Goal: Information Seeking & Learning: Learn about a topic

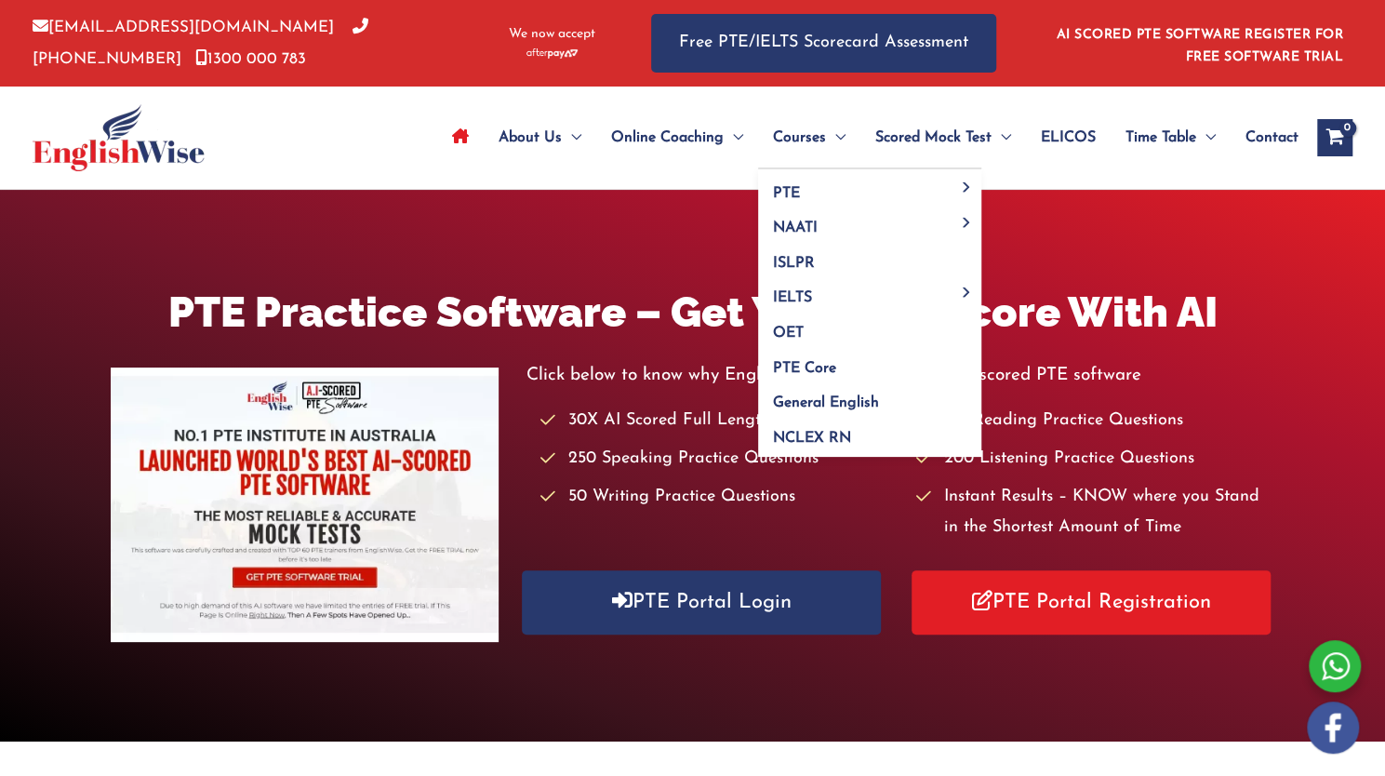
click at [826, 139] on span "Menu Toggle" at bounding box center [836, 137] width 20 height 65
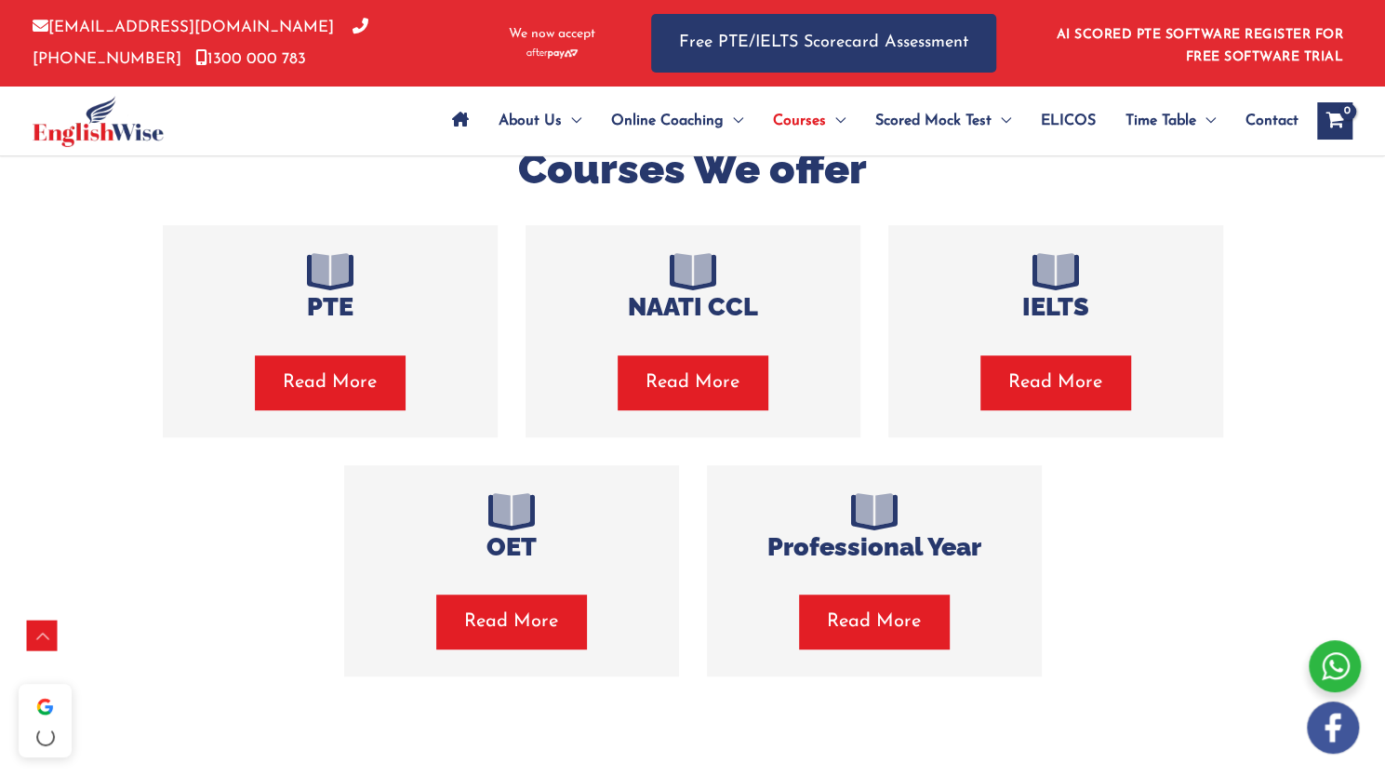
scroll to position [398, 0]
click at [316, 387] on span "Read More" at bounding box center [330, 382] width 94 height 26
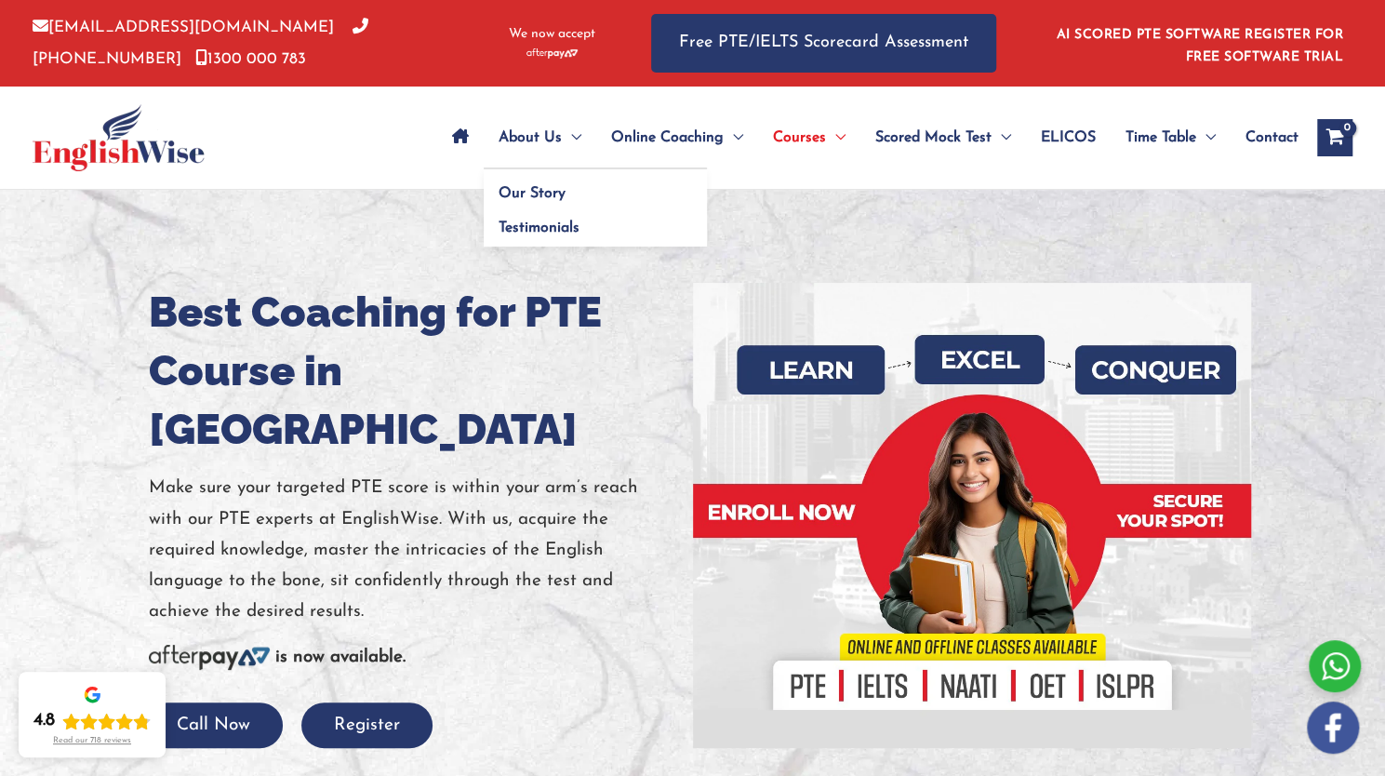
click at [565, 139] on span "Menu Toggle" at bounding box center [572, 137] width 20 height 65
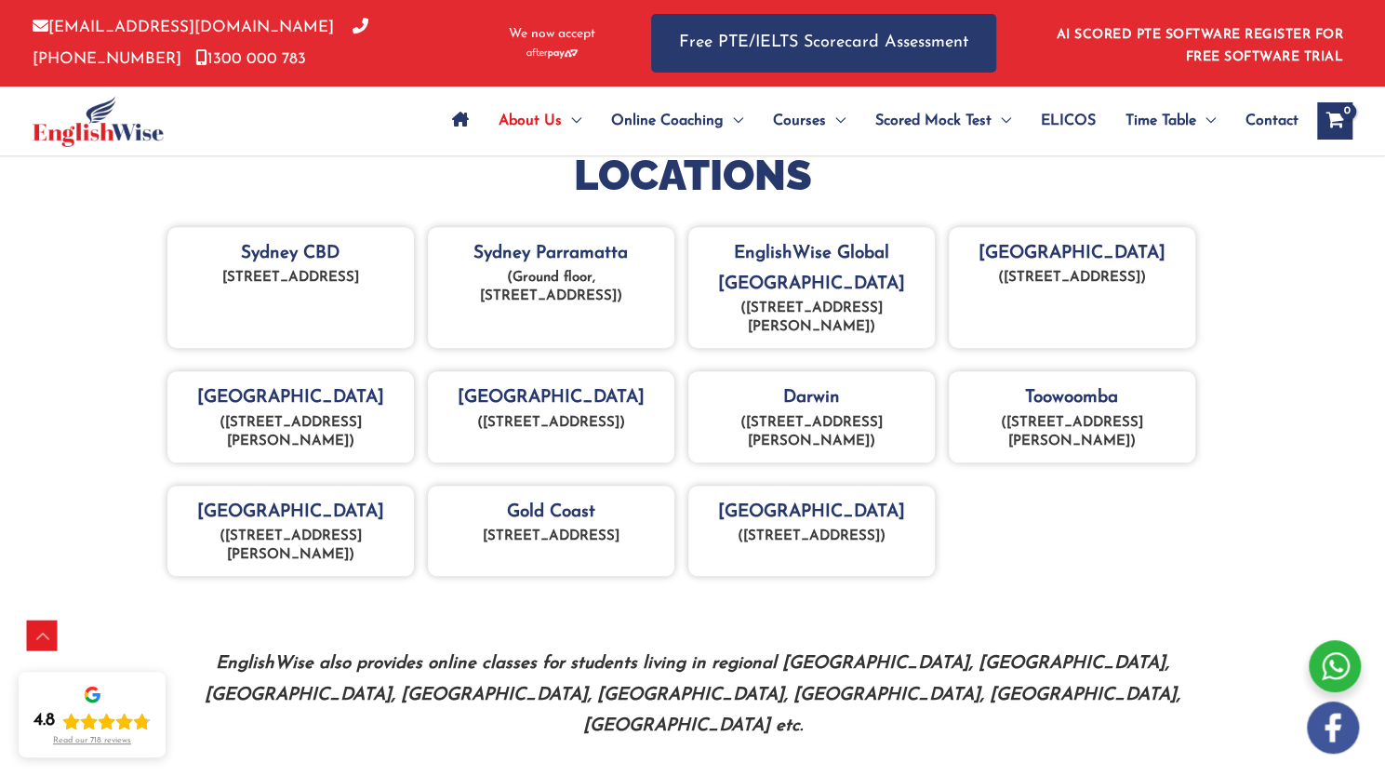
scroll to position [854, 0]
click at [495, 431] on p "(21 Bathurst Street, Hobart, Tasmania, 7000)" at bounding box center [551, 421] width 228 height 19
click at [502, 420] on p "(21 Bathurst Street, Hobart, Tasmania, 7000)" at bounding box center [551, 421] width 228 height 19
click at [511, 428] on p "(21 Bathurst Street, Hobart, Tasmania, 7000)" at bounding box center [551, 421] width 228 height 19
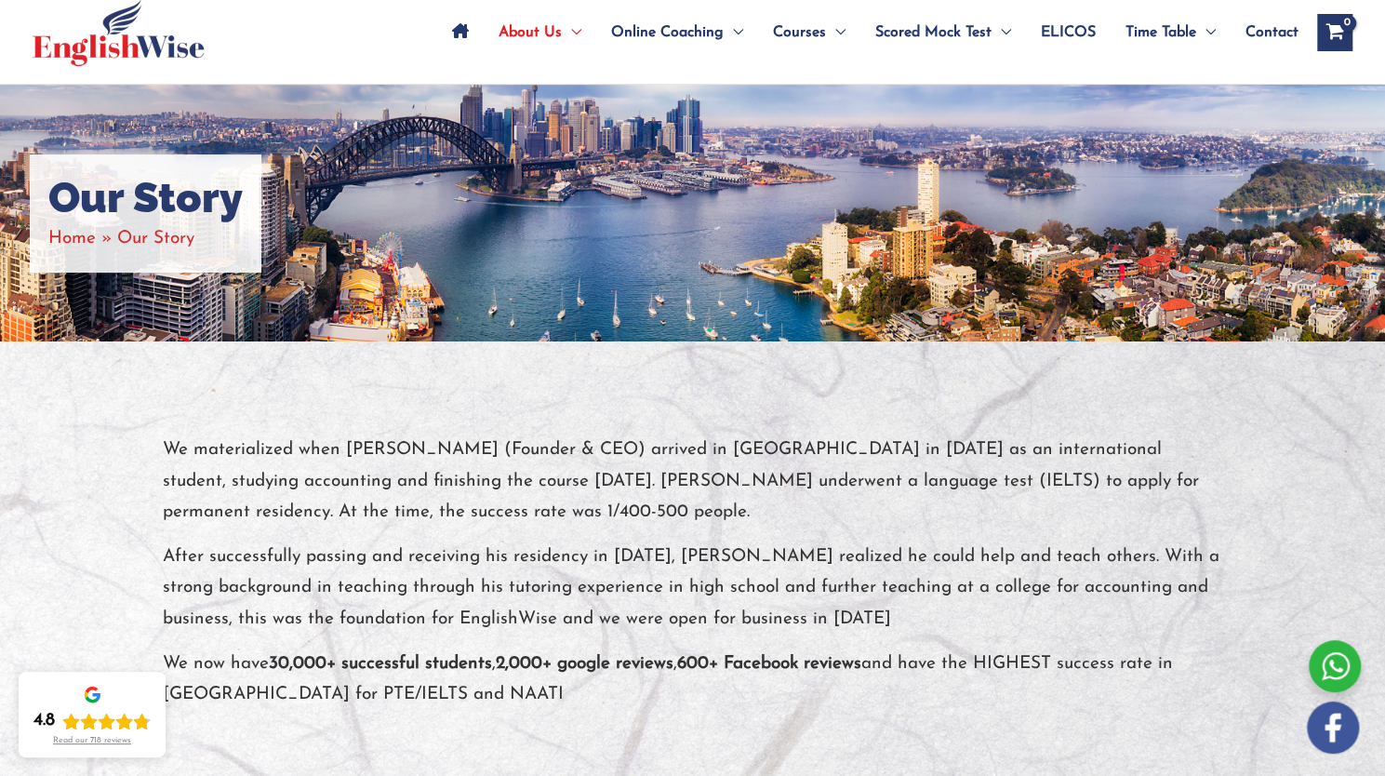
scroll to position [0, 0]
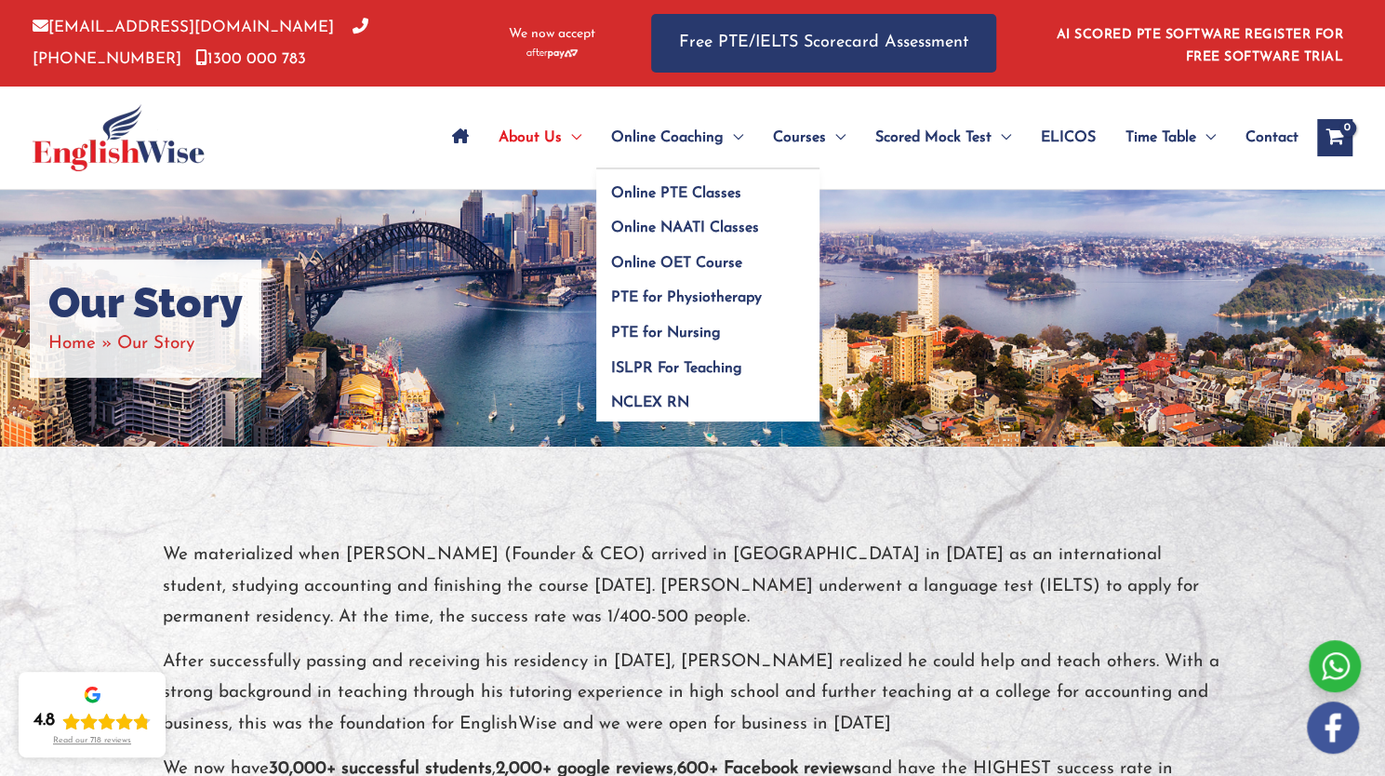
click at [723, 151] on span "Menu Toggle" at bounding box center [733, 137] width 20 height 65
click at [699, 200] on span "Online PTE Classes" at bounding box center [676, 193] width 130 height 15
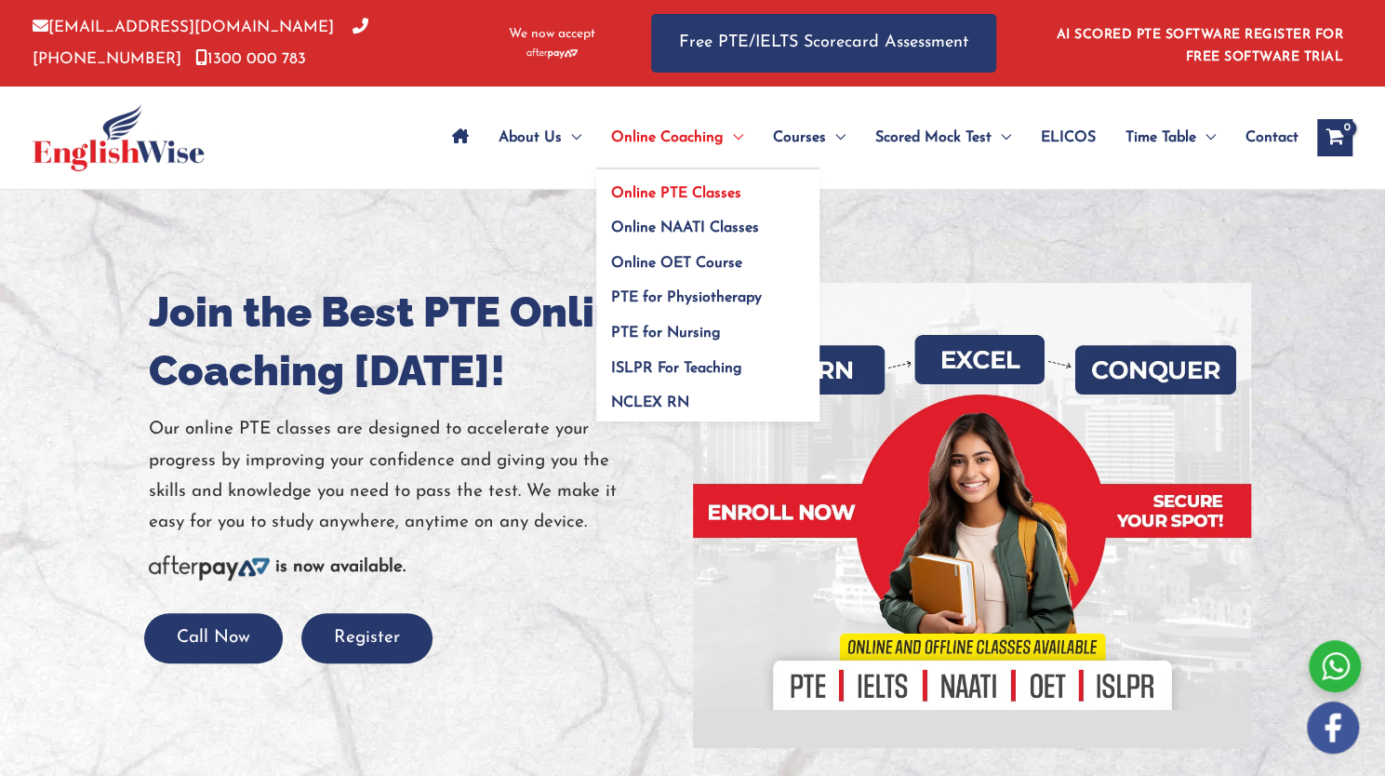
click at [737, 134] on span "Menu Toggle" at bounding box center [733, 137] width 20 height 65
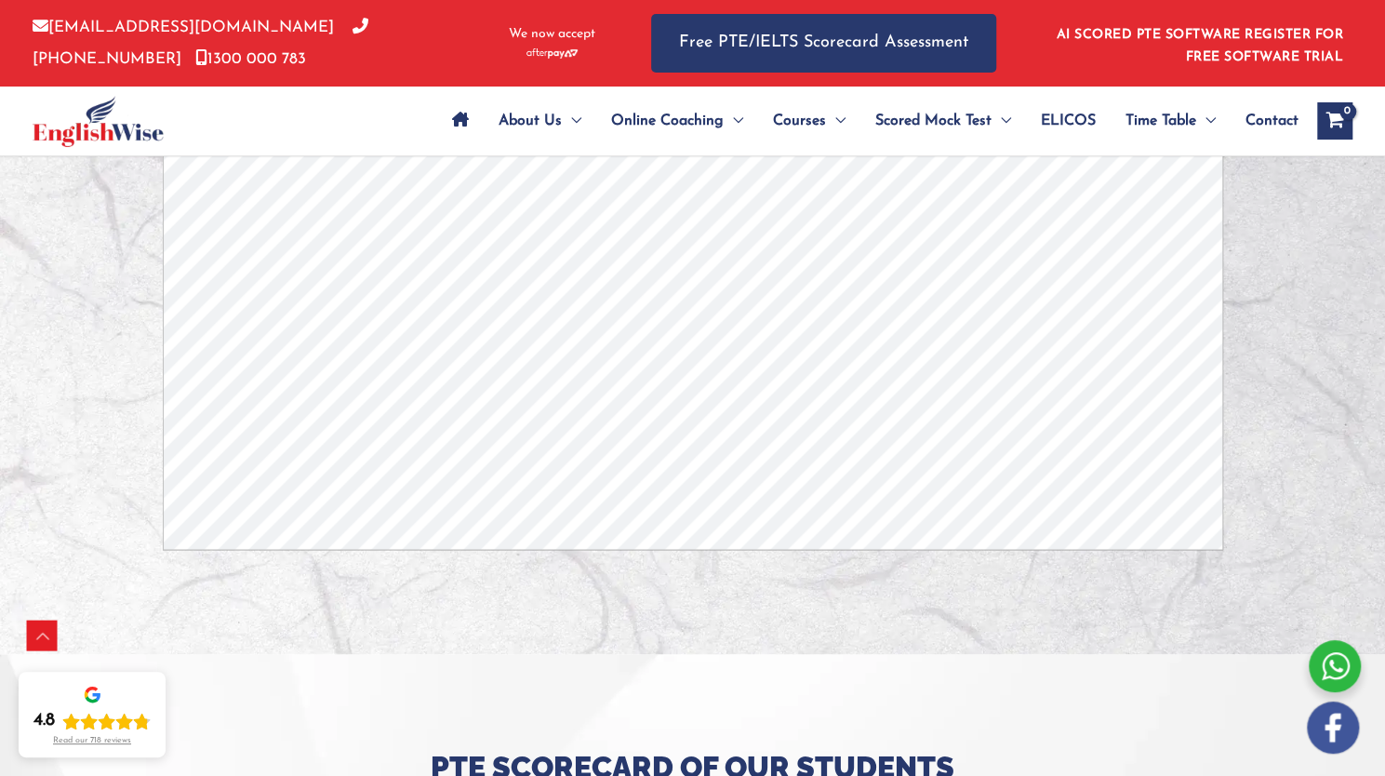
scroll to position [5490, 0]
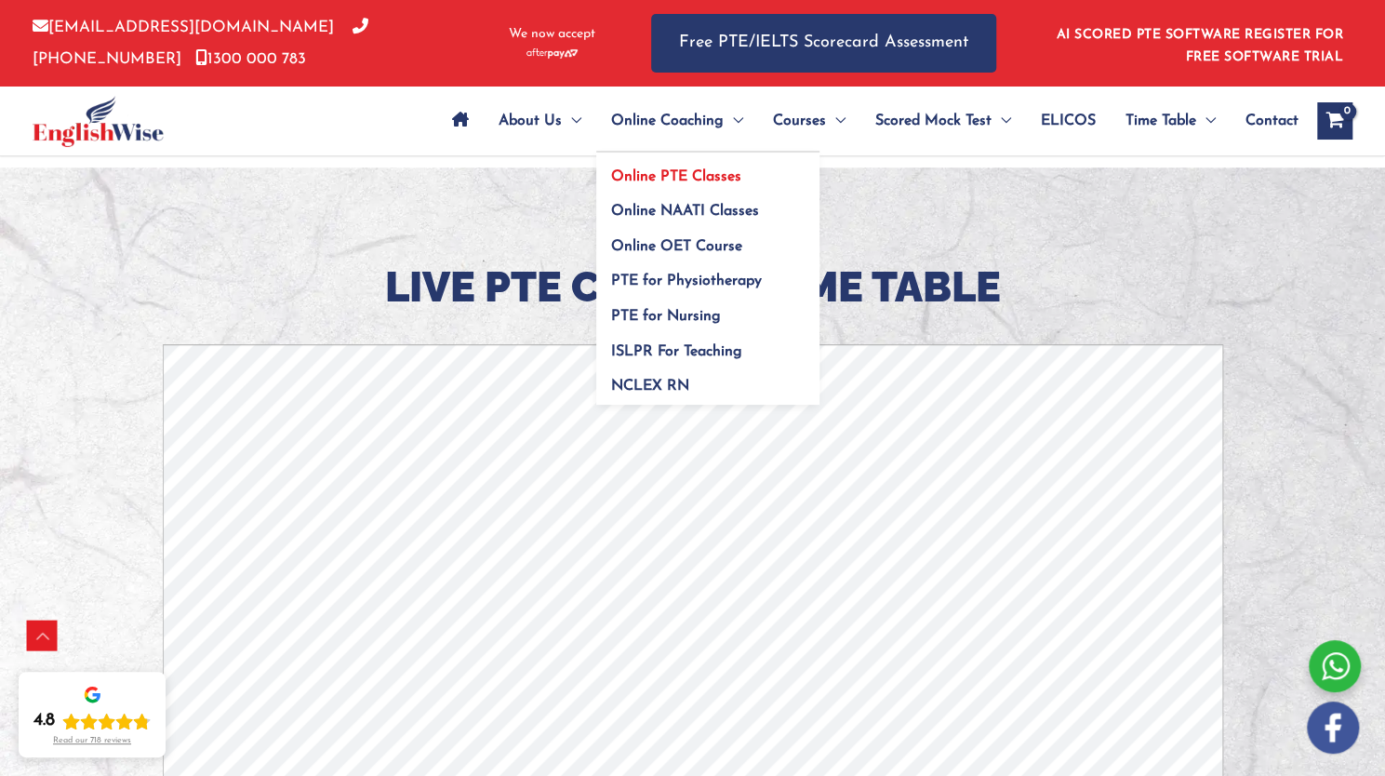
click at [736, 119] on span "Menu Toggle" at bounding box center [733, 120] width 20 height 65
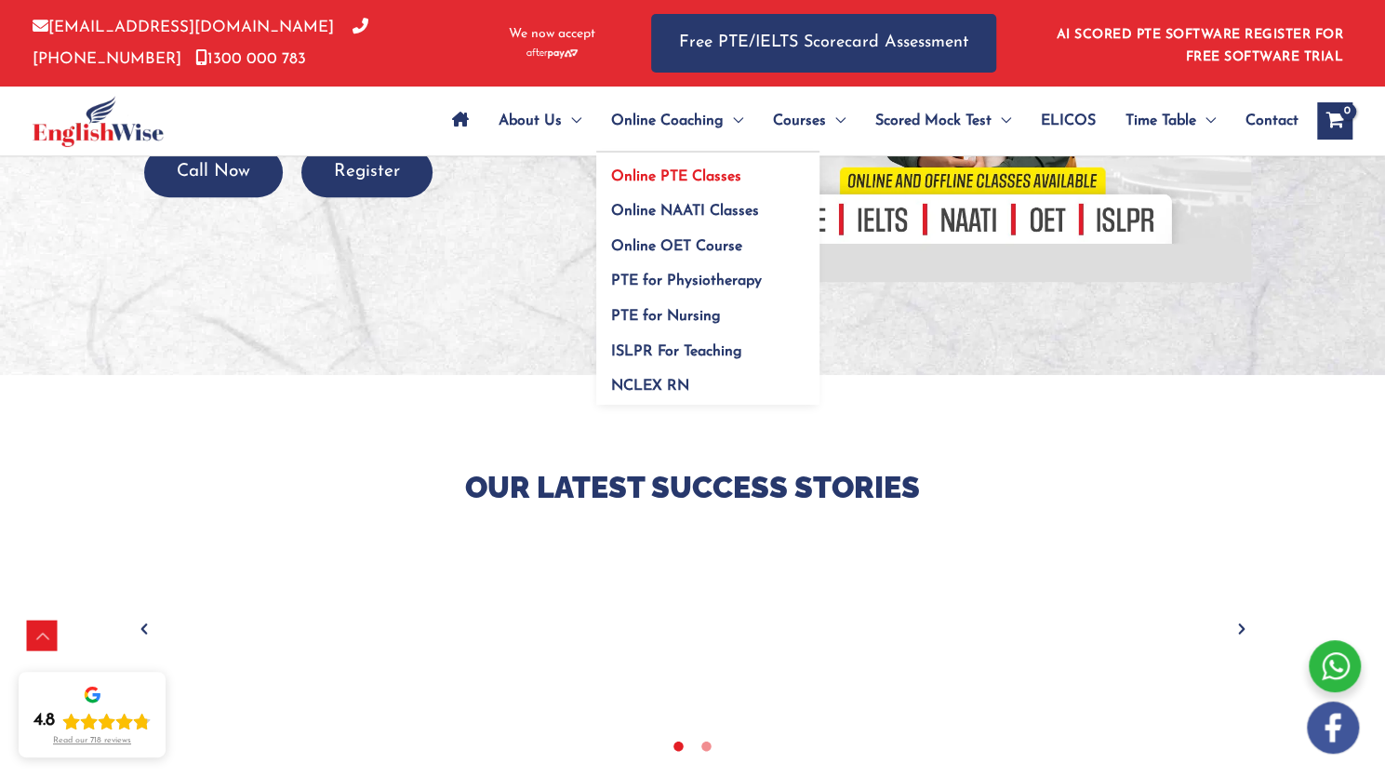
scroll to position [0, 0]
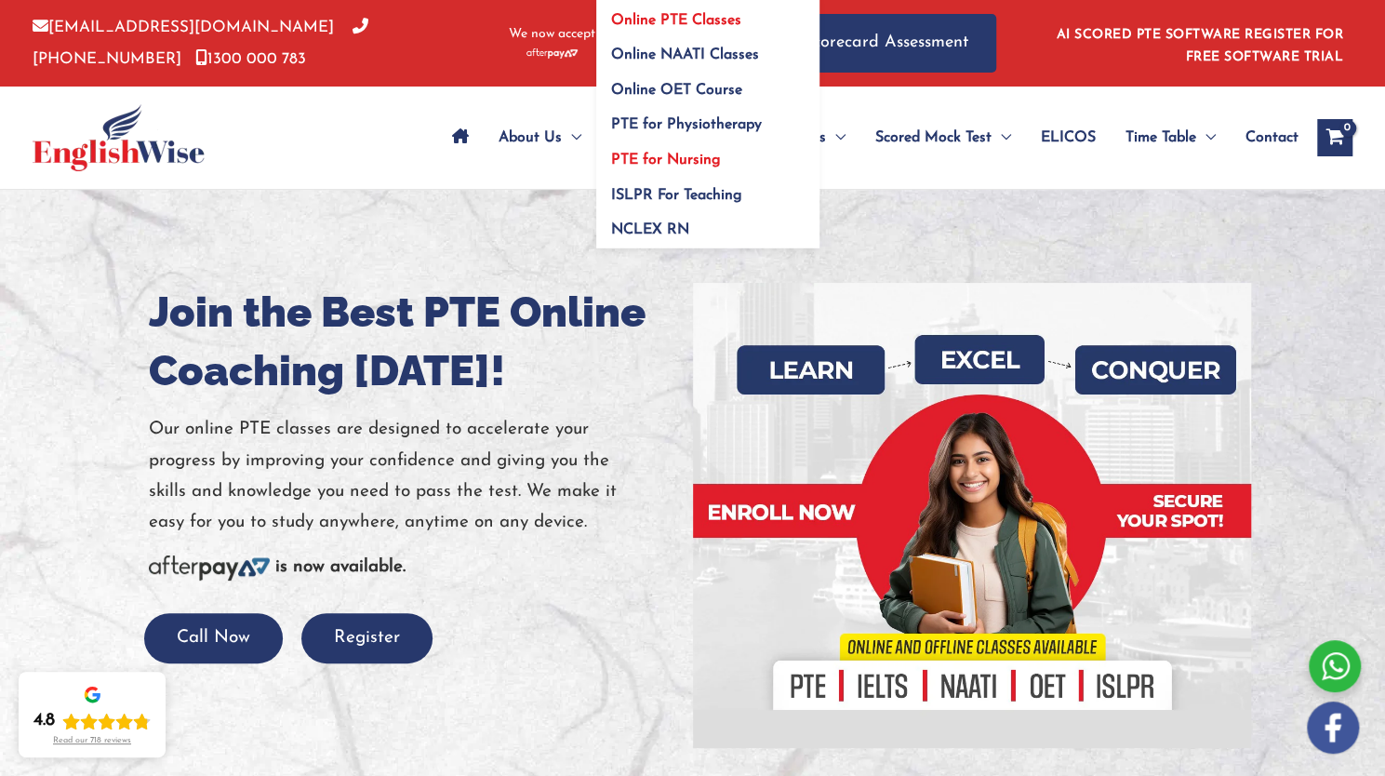
click at [701, 160] on span "PTE for Nursing" at bounding box center [666, 160] width 110 height 15
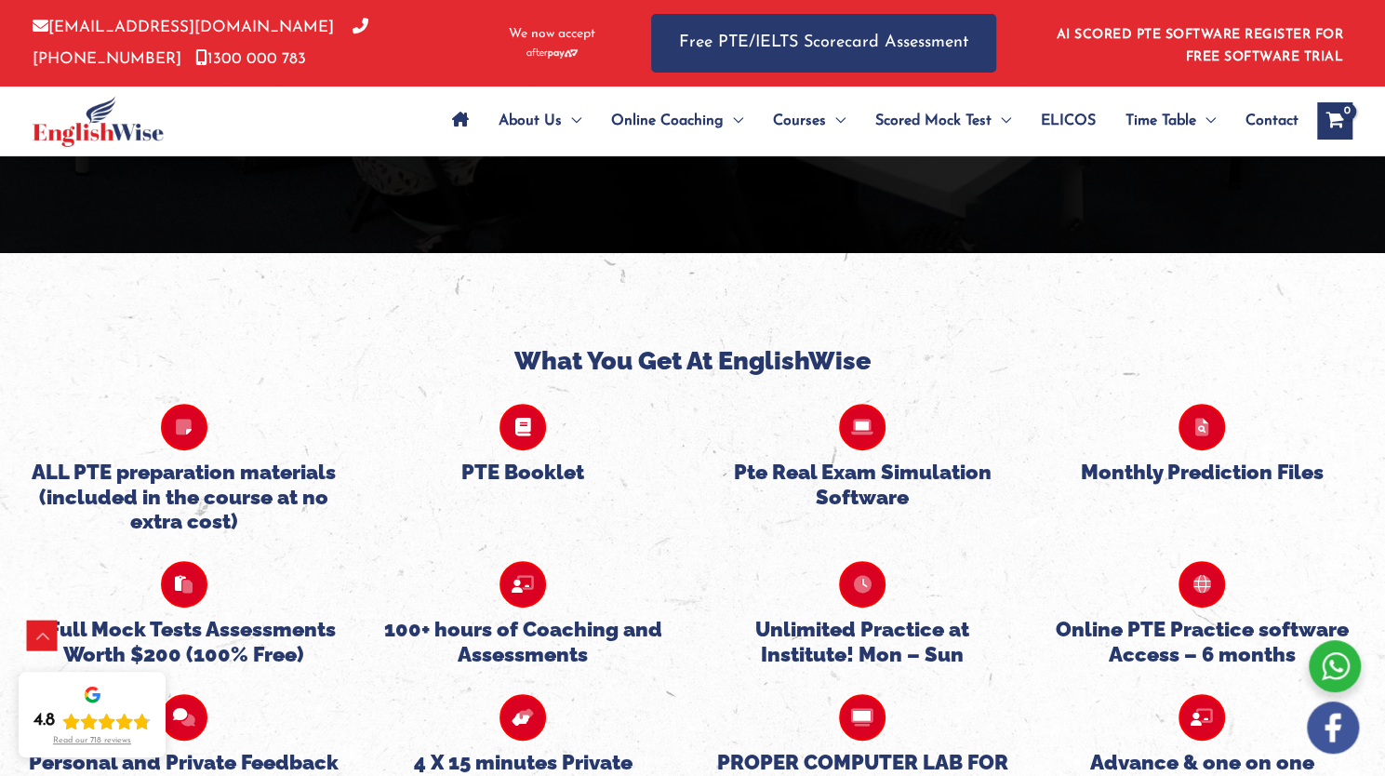
scroll to position [4291, 0]
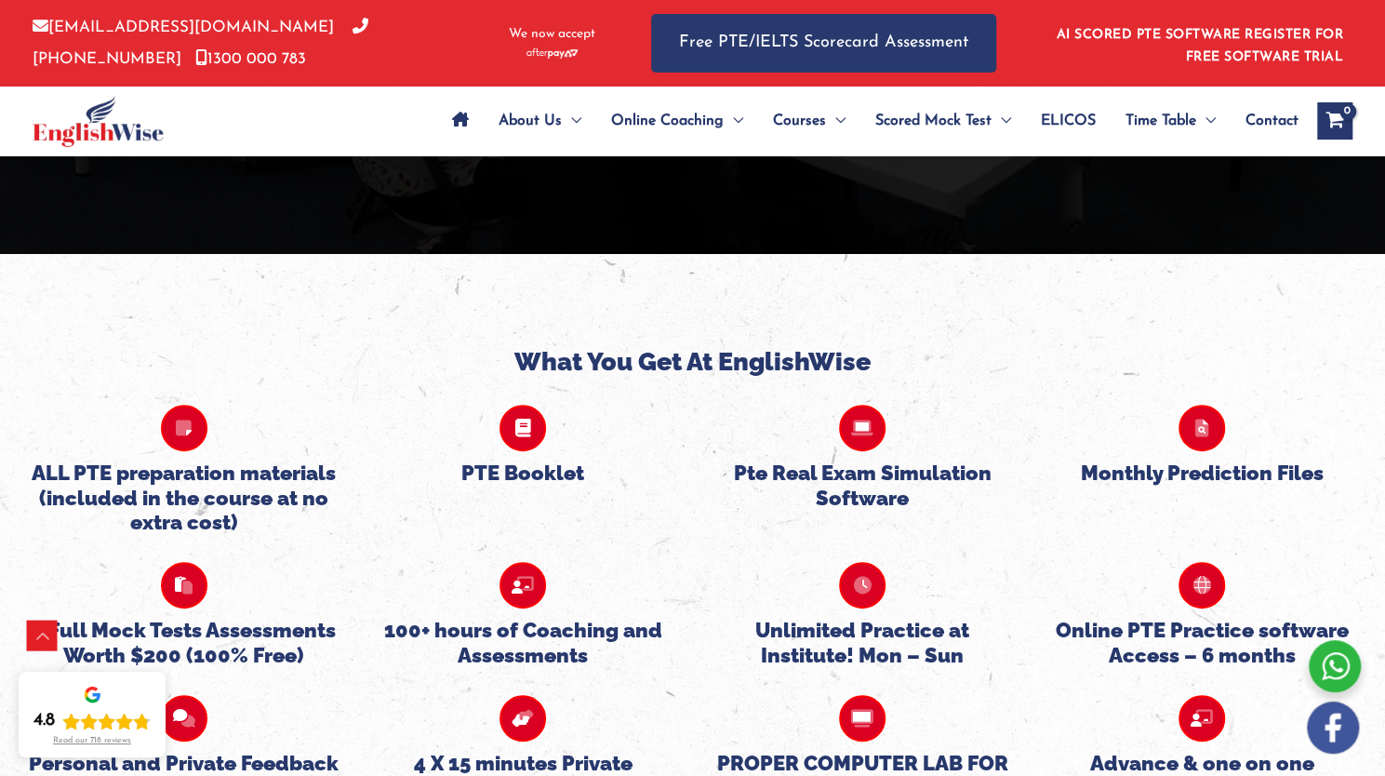
click at [1209, 750] on h5 "Advance & one on one feedback sessions in the lab included" at bounding box center [1201, 786] width 312 height 73
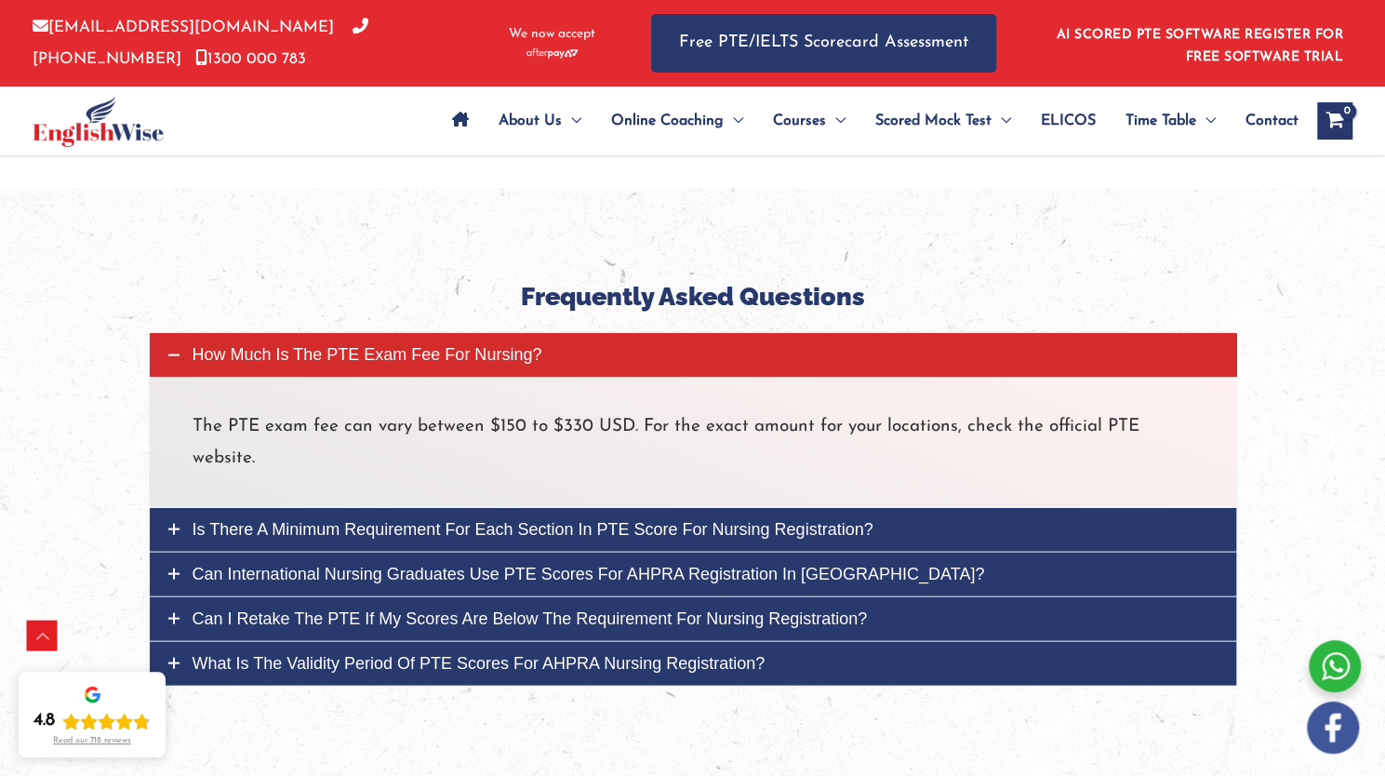
scroll to position [6187, 0]
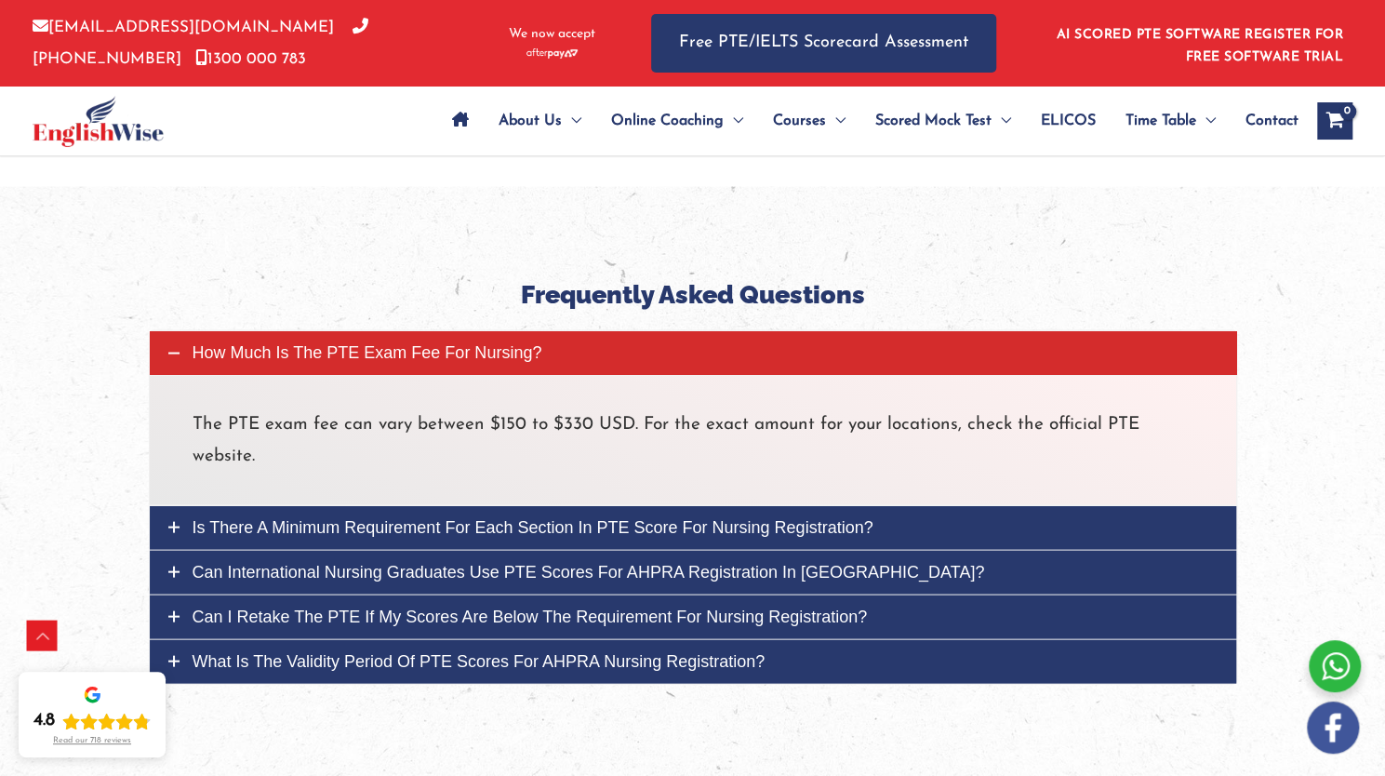
click at [1117, 505] on link "Is there a minimum requirement for each section in PTE score for nursing regist…" at bounding box center [693, 527] width 1086 height 44
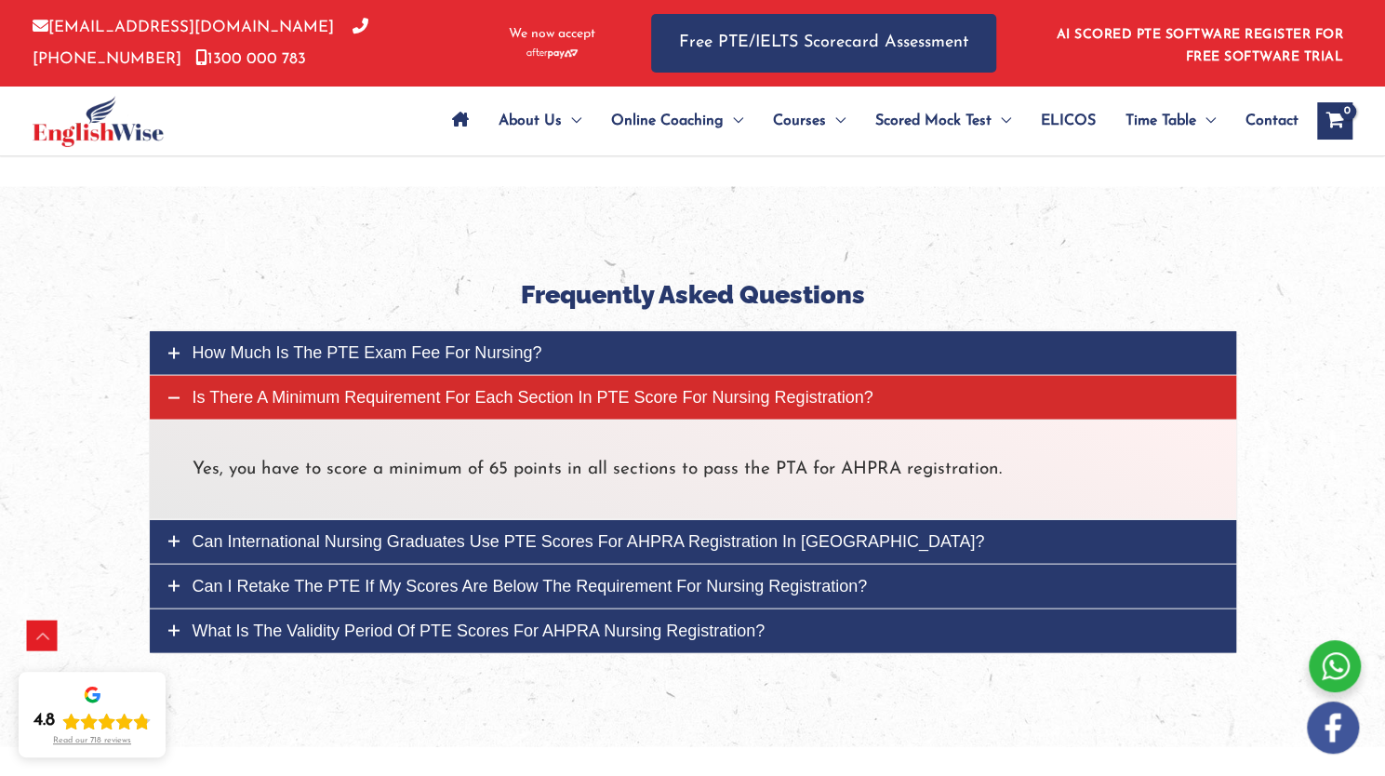
click at [916, 519] on link "Can international nursing graduates use PTE scores for AHPRA registration in Au…" at bounding box center [693, 541] width 1086 height 44
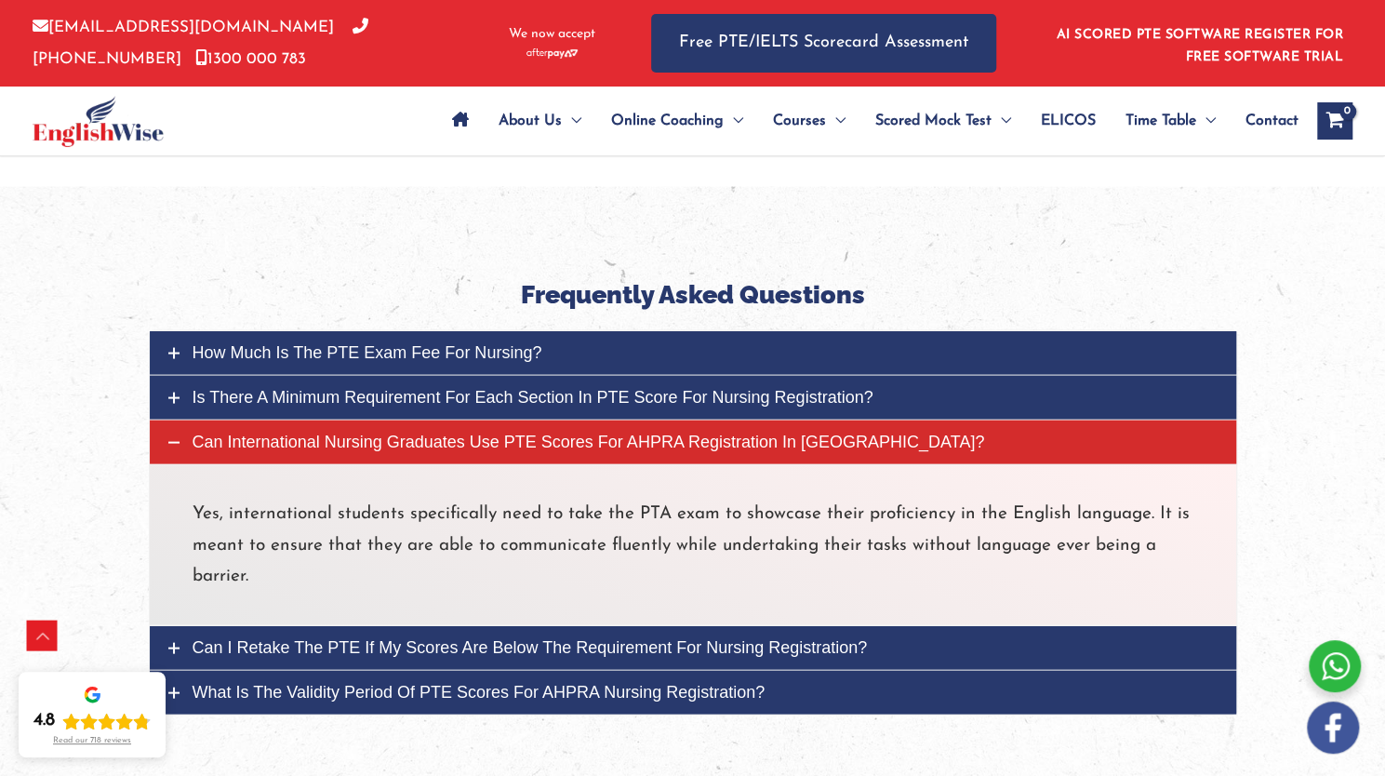
click at [926, 625] on link "Can I retake the PTE if my scores are below the requirement for nursing registr…" at bounding box center [693, 647] width 1086 height 44
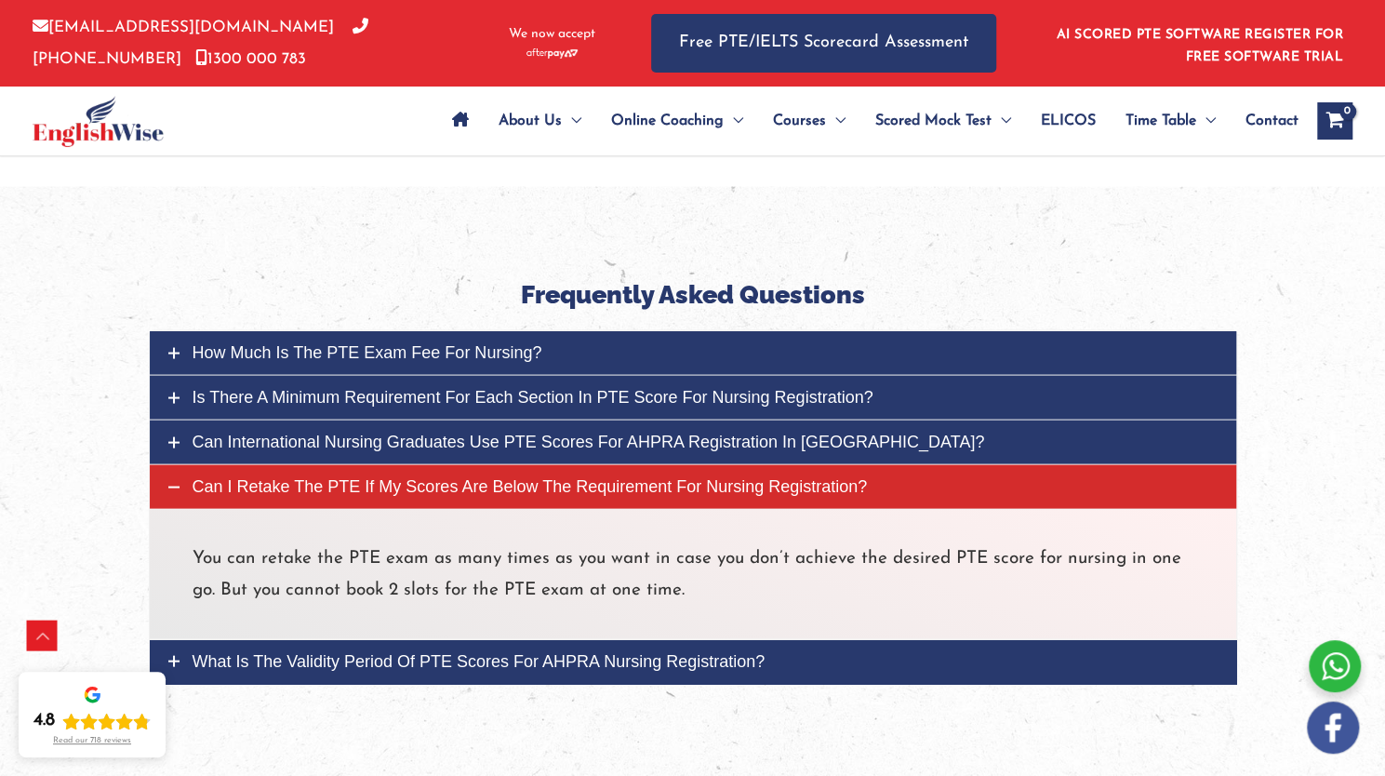
click at [927, 639] on link "What is the validity period of PTE scores for AHPRA nursing registration?" at bounding box center [693, 661] width 1086 height 44
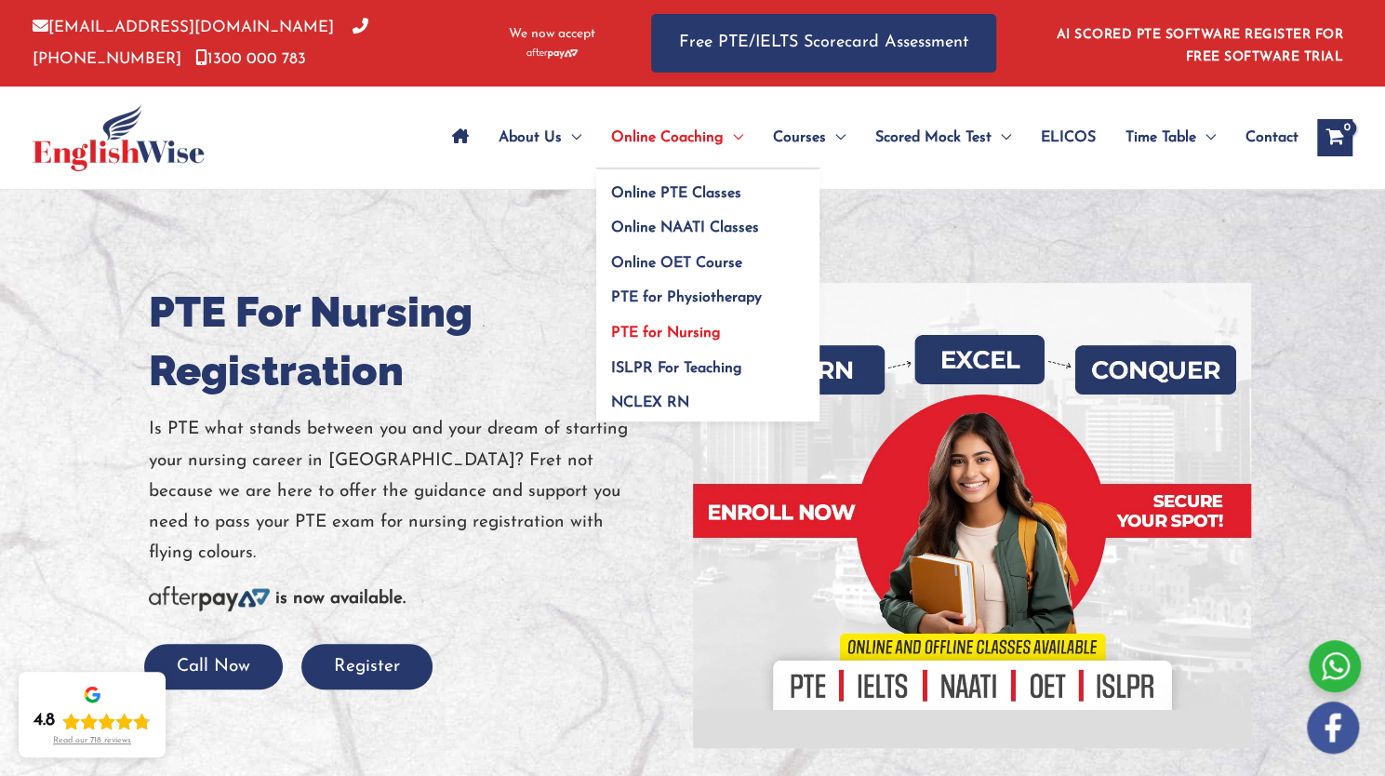
click at [733, 136] on span "Menu Toggle" at bounding box center [733, 137] width 20 height 65
click at [719, 199] on span "Online PTE Classes" at bounding box center [676, 193] width 130 height 15
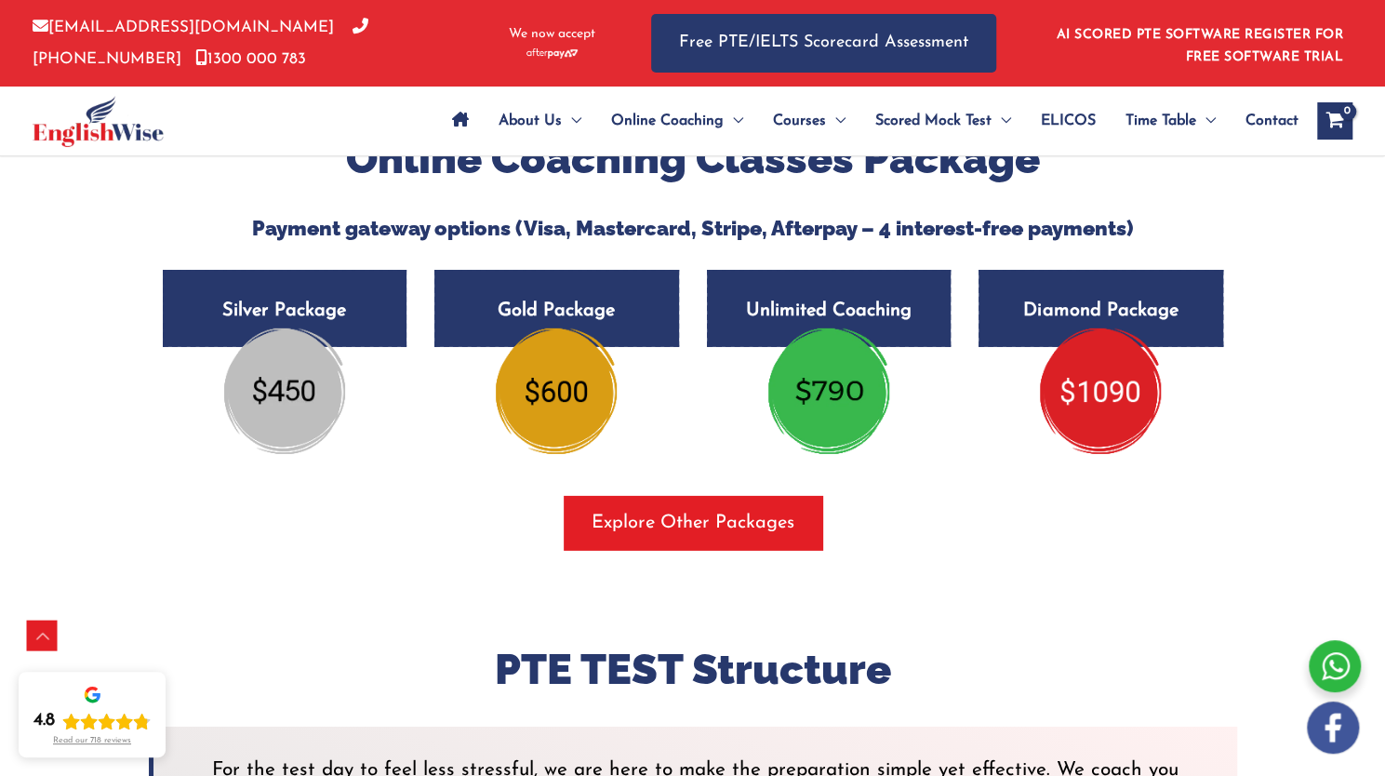
scroll to position [3227, 0]
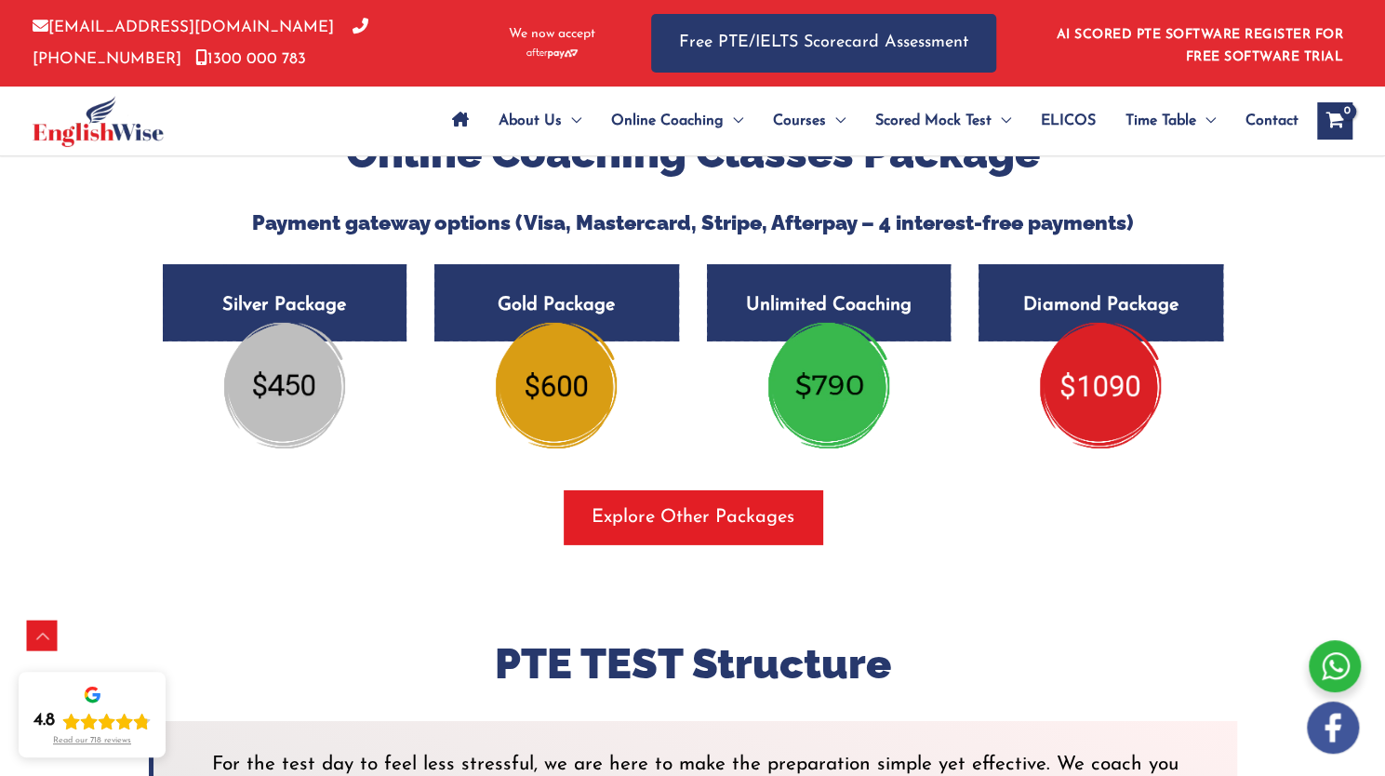
click at [768, 510] on span "Explore Other Packages" at bounding box center [692, 517] width 203 height 26
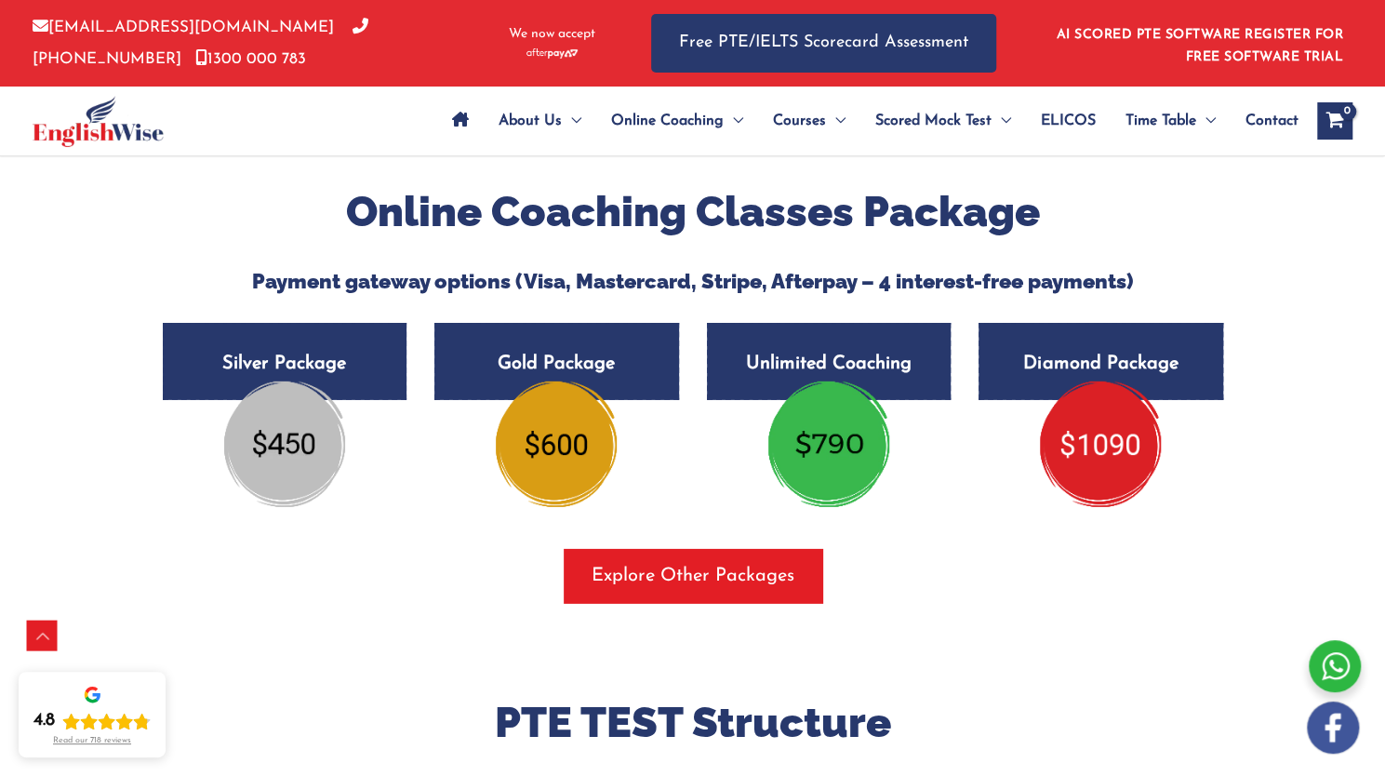
click at [818, 439] on img at bounding box center [828, 443] width 121 height 125
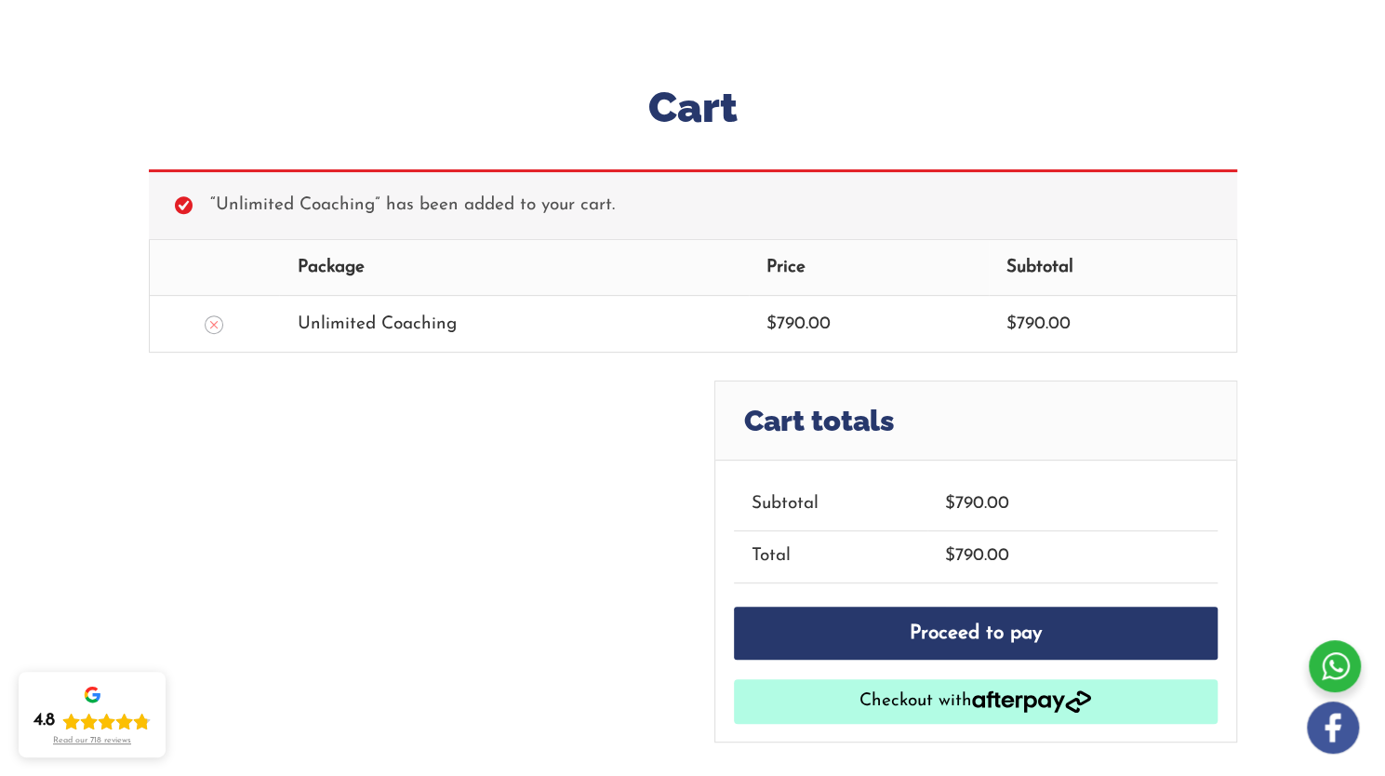
scroll to position [204, 0]
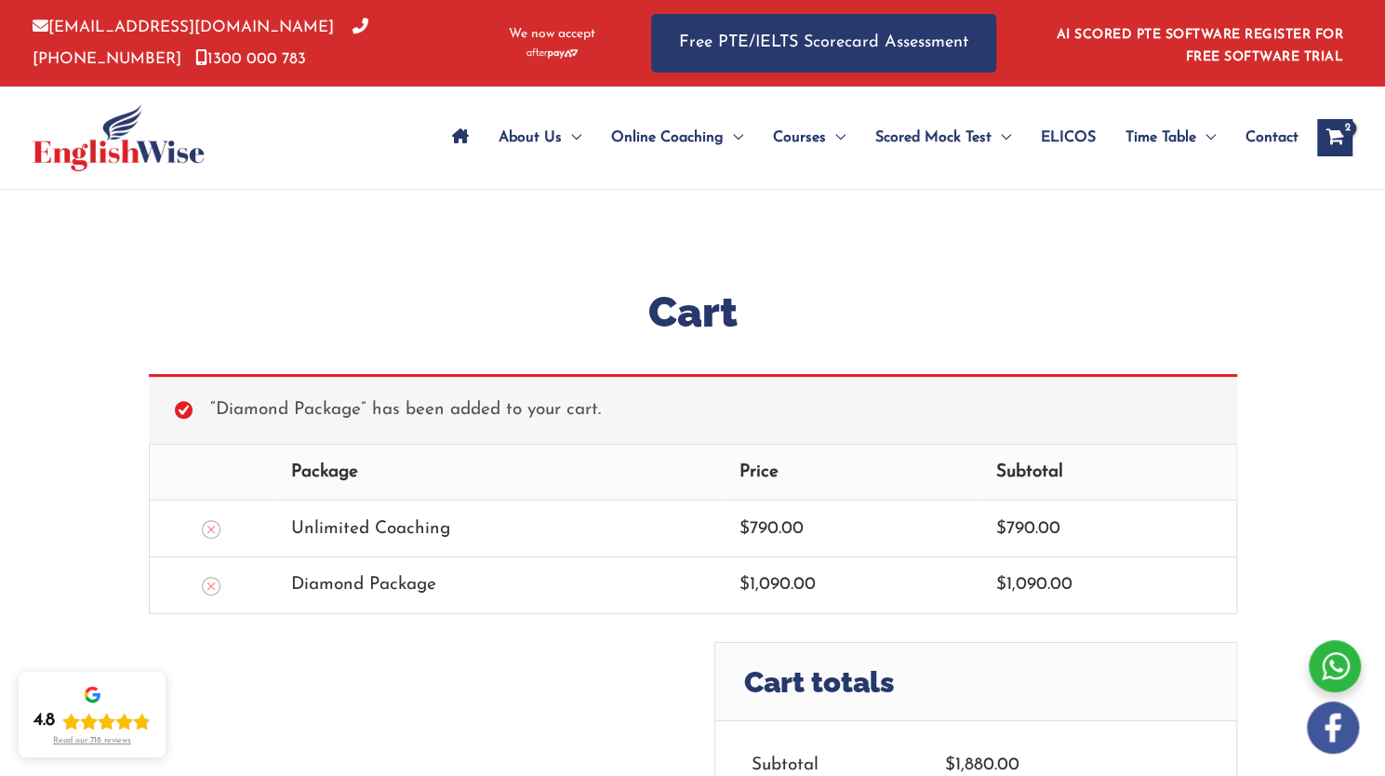
scroll to position [2, 0]
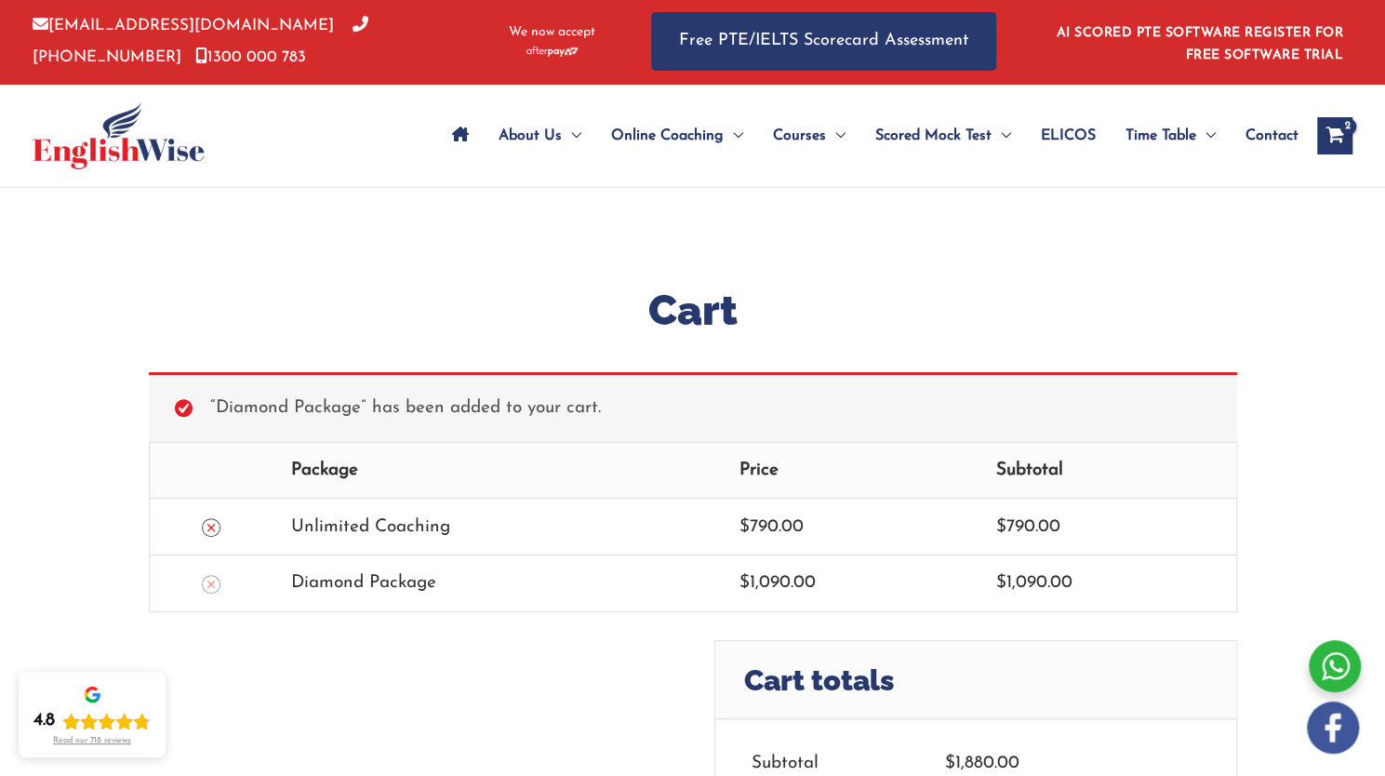
click at [208, 524] on icon "Remove this item" at bounding box center [210, 527] width 7 height 7
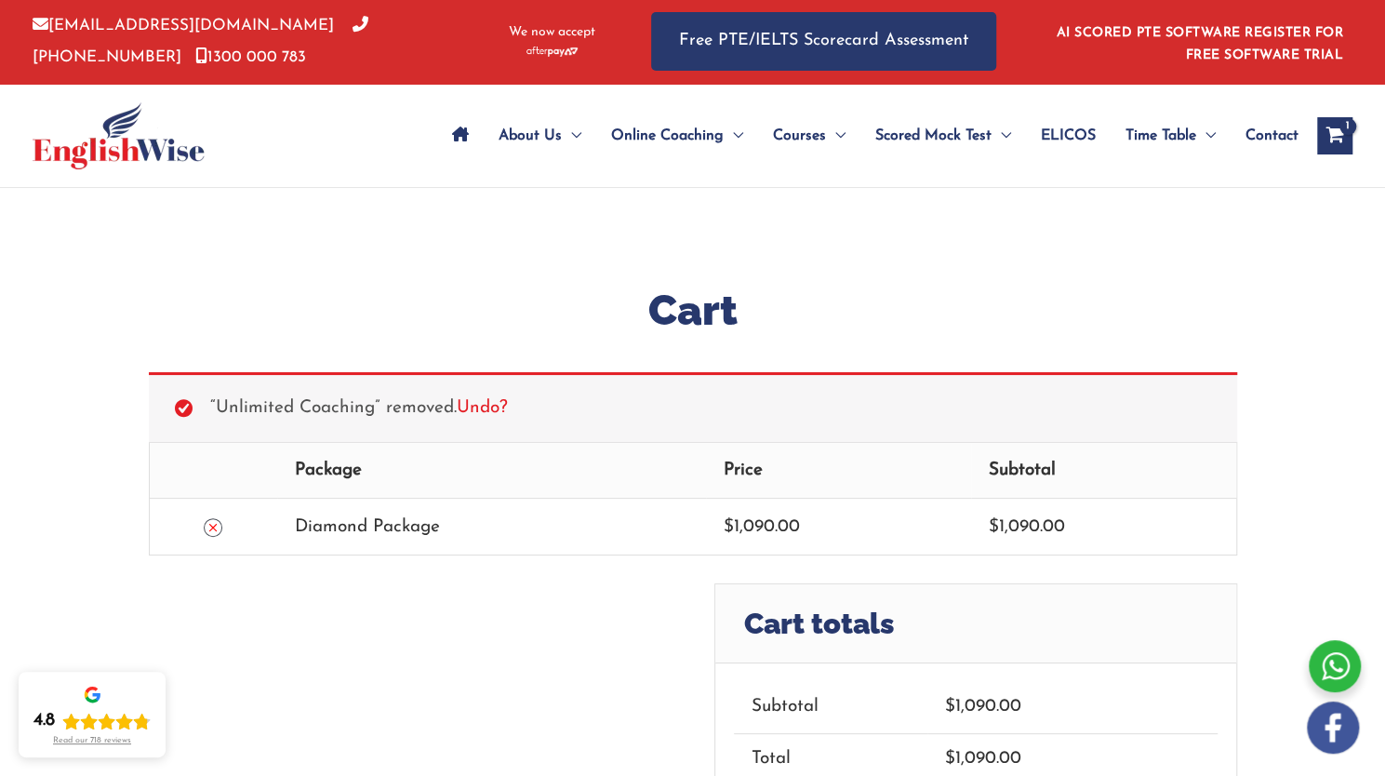
click at [210, 521] on icon "Remove this item" at bounding box center [212, 527] width 13 height 13
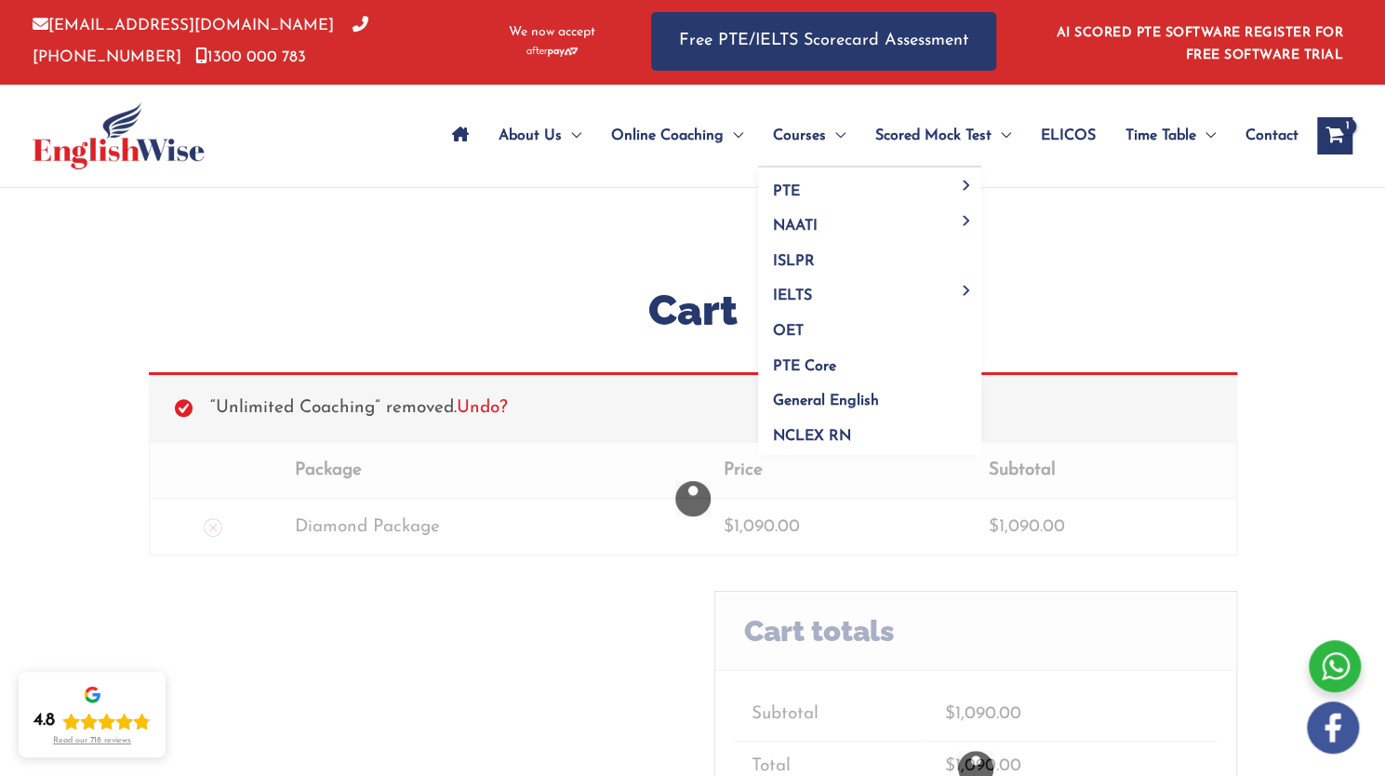
click at [836, 136] on span "Menu Toggle" at bounding box center [836, 135] width 20 height 65
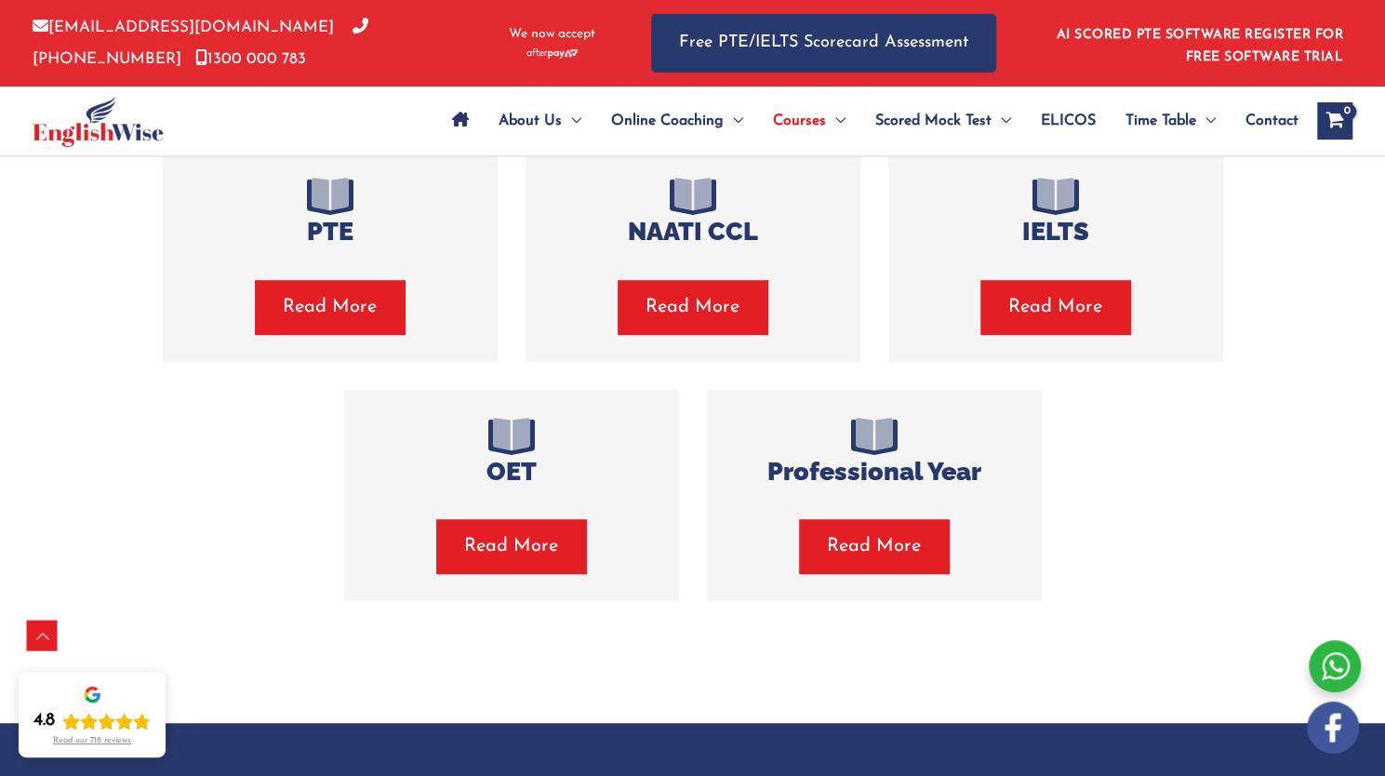
scroll to position [478, 0]
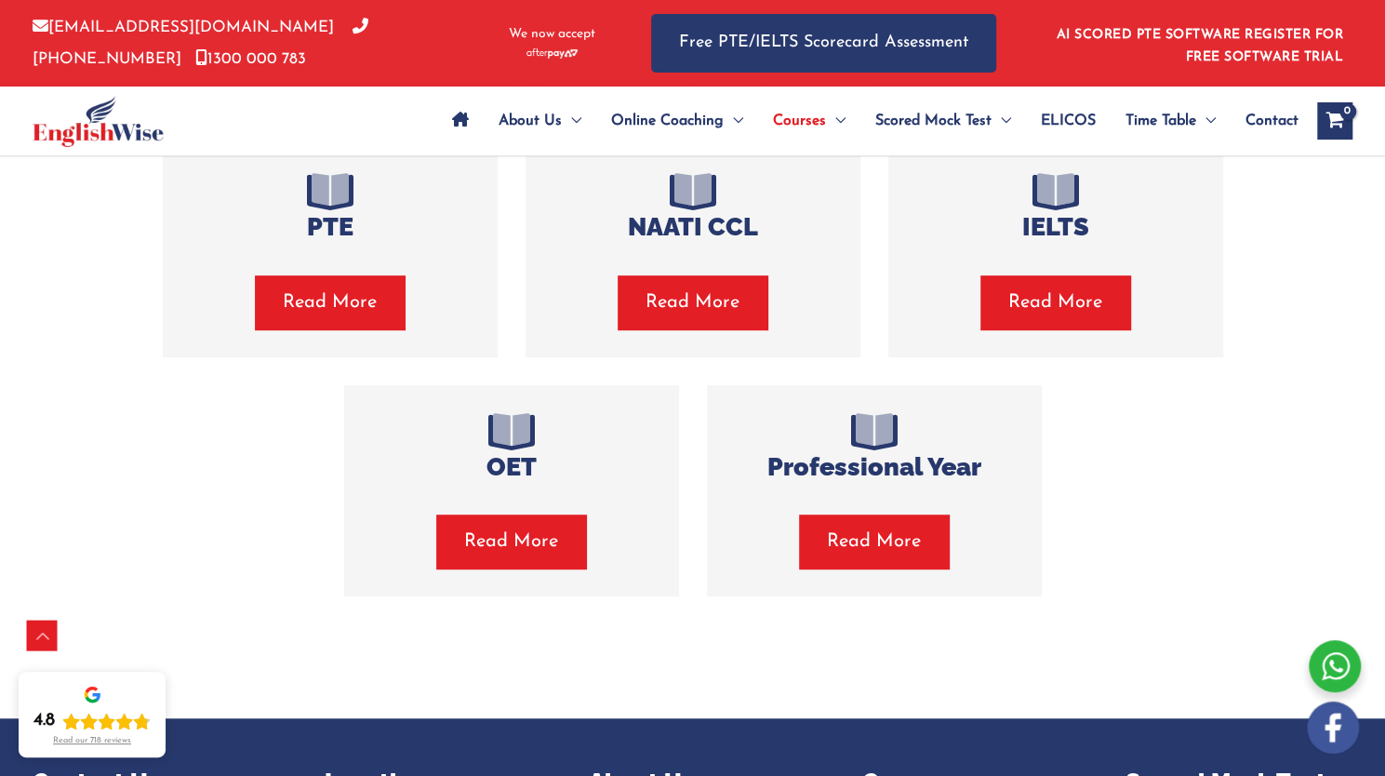
click at [1062, 307] on span "Read More" at bounding box center [1055, 302] width 94 height 26
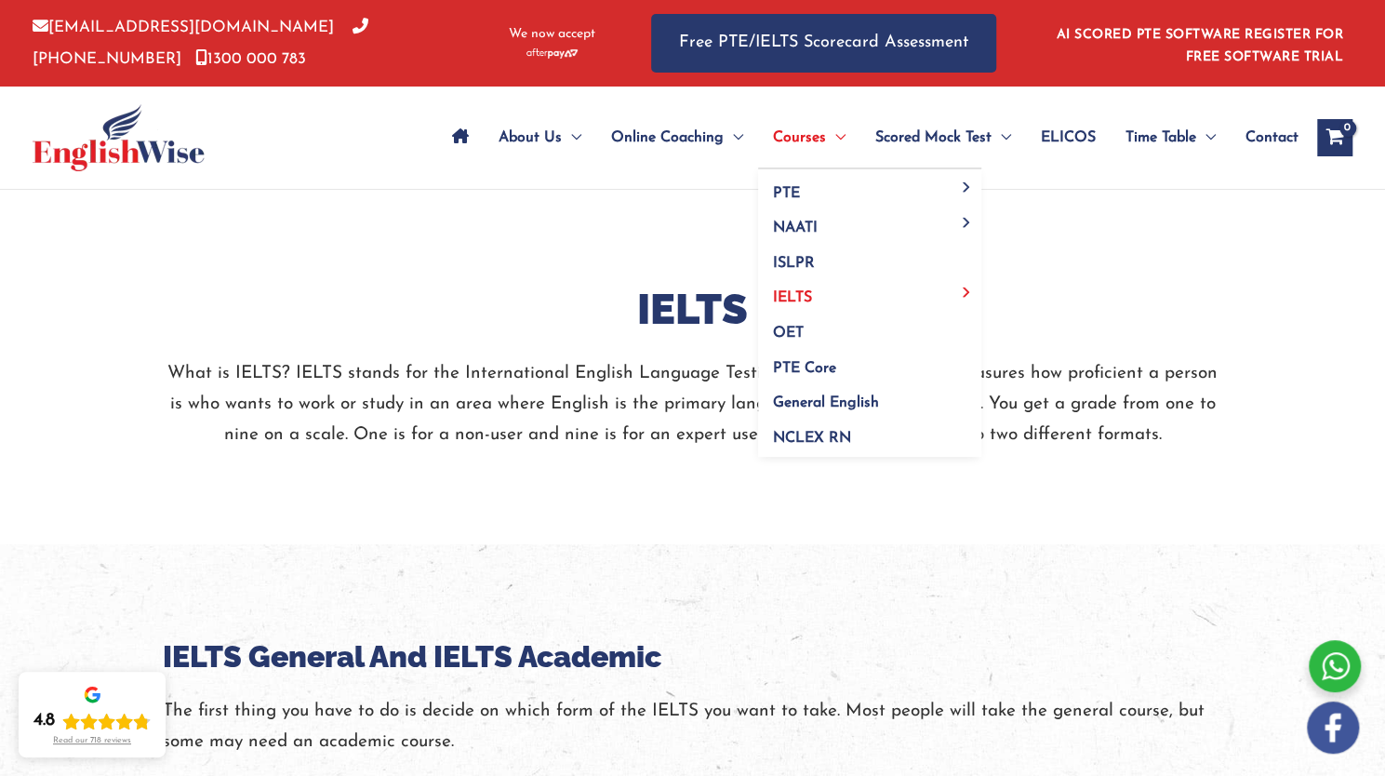
click at [835, 148] on span "Menu Toggle" at bounding box center [836, 137] width 20 height 65
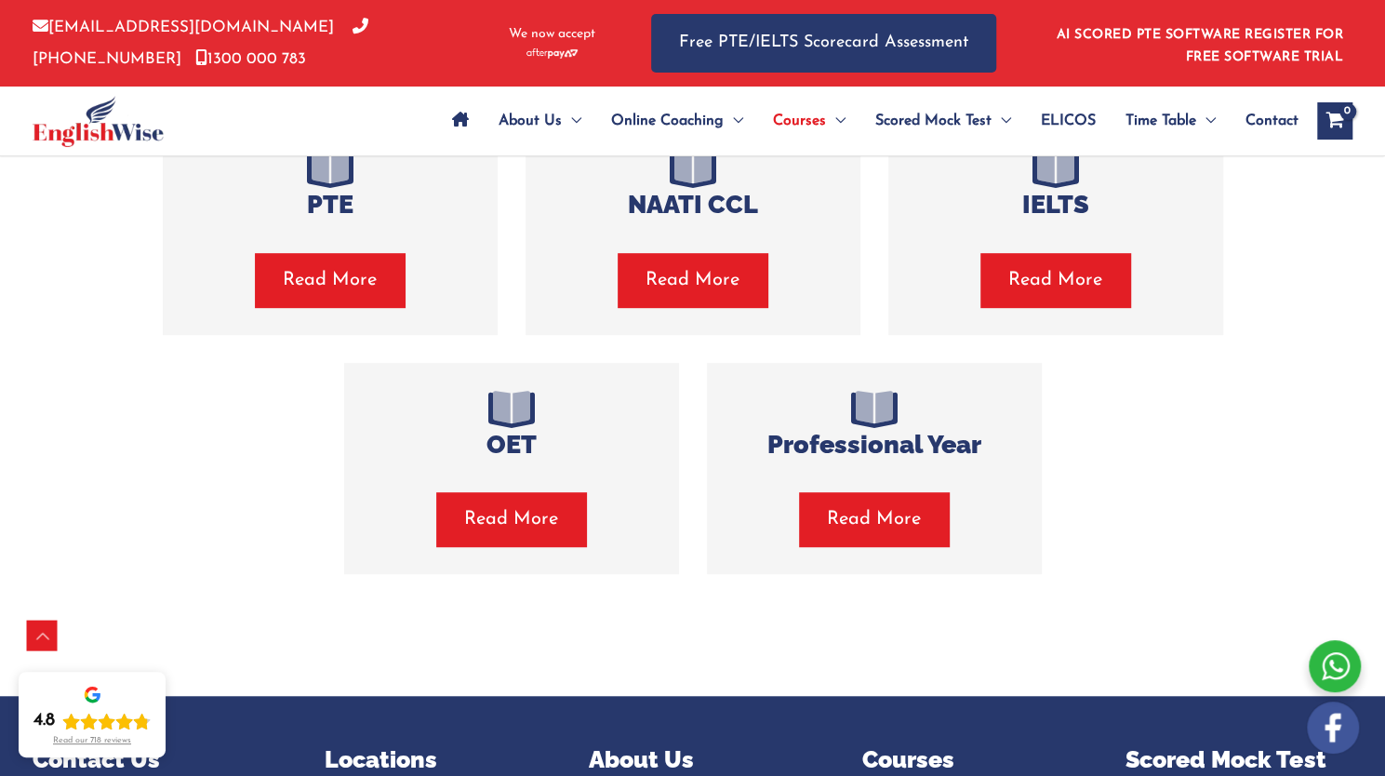
scroll to position [521, 0]
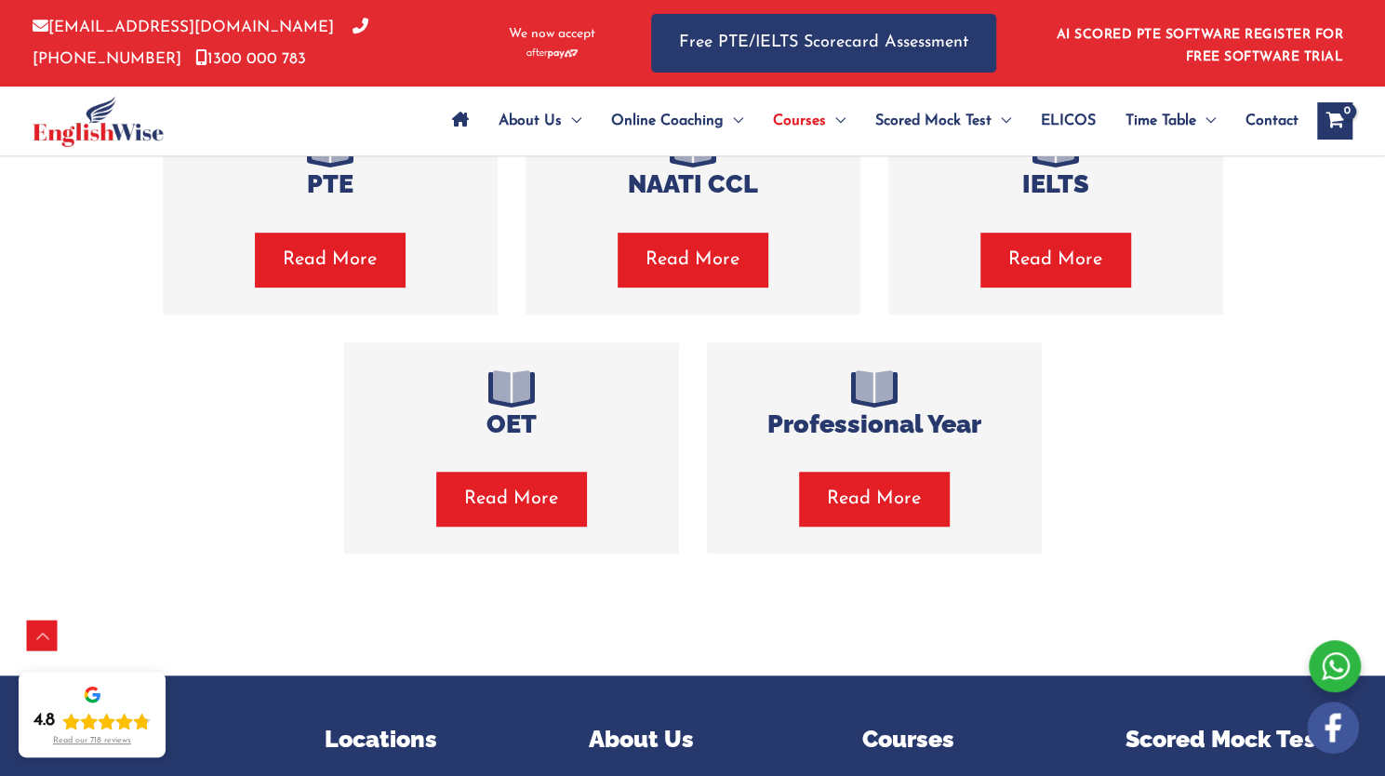
click at [538, 501] on span "Read More" at bounding box center [511, 498] width 94 height 26
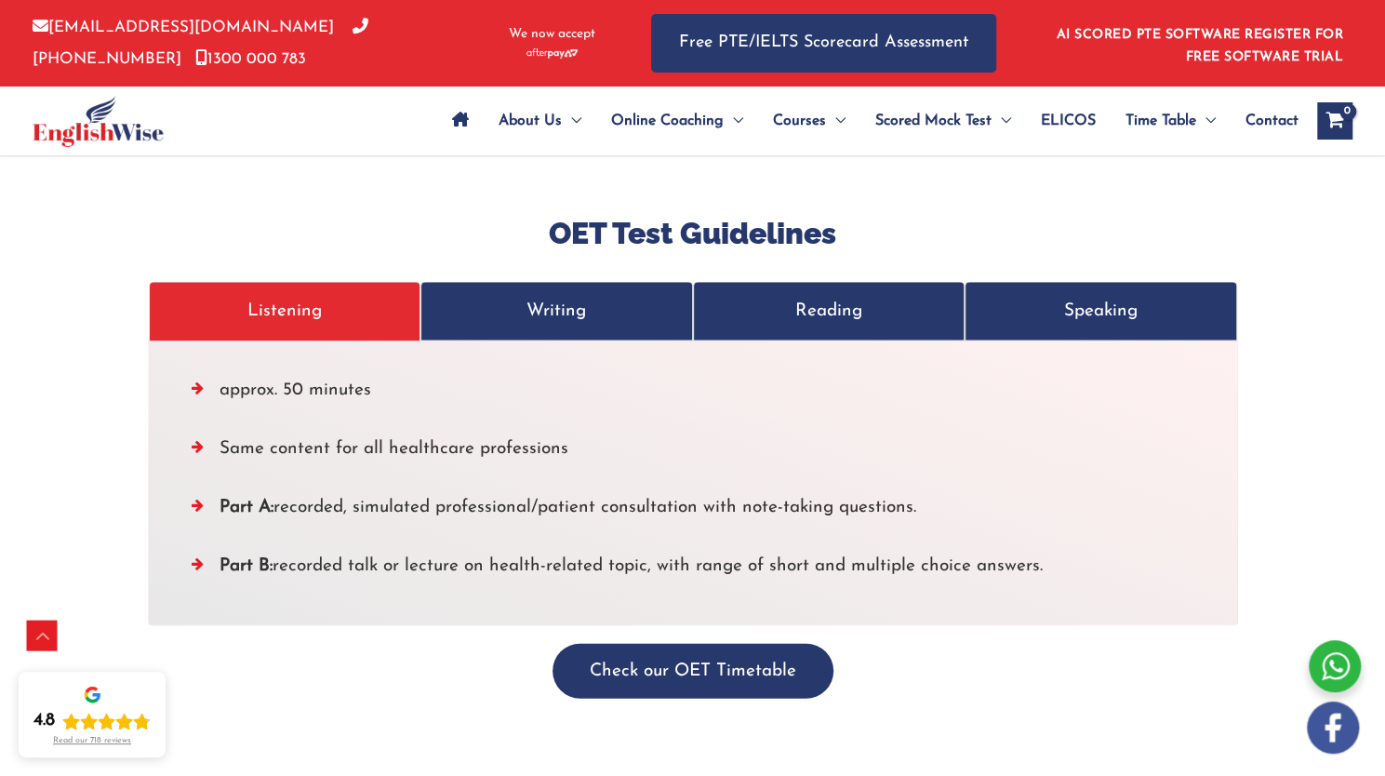
scroll to position [6161, 0]
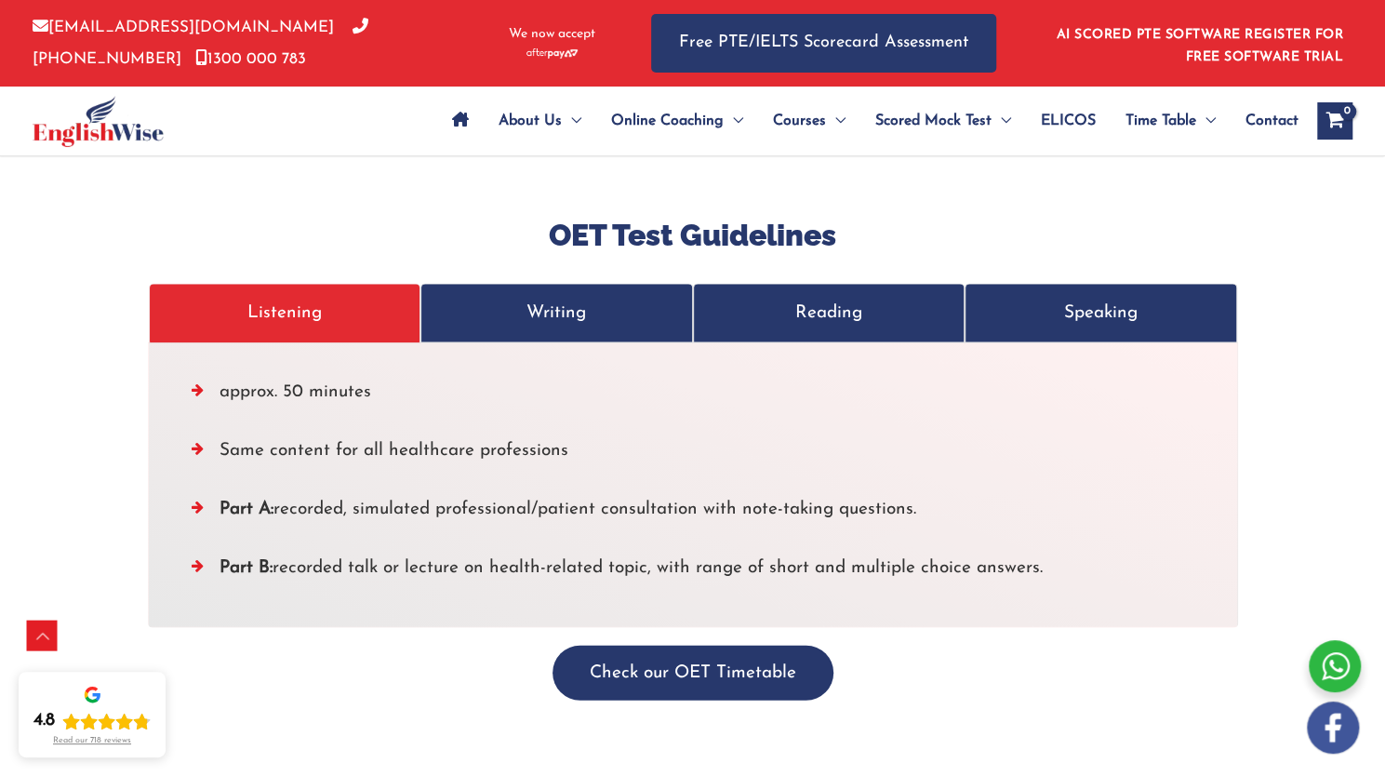
click at [612, 297] on p "Writing" at bounding box center [556, 312] width 233 height 31
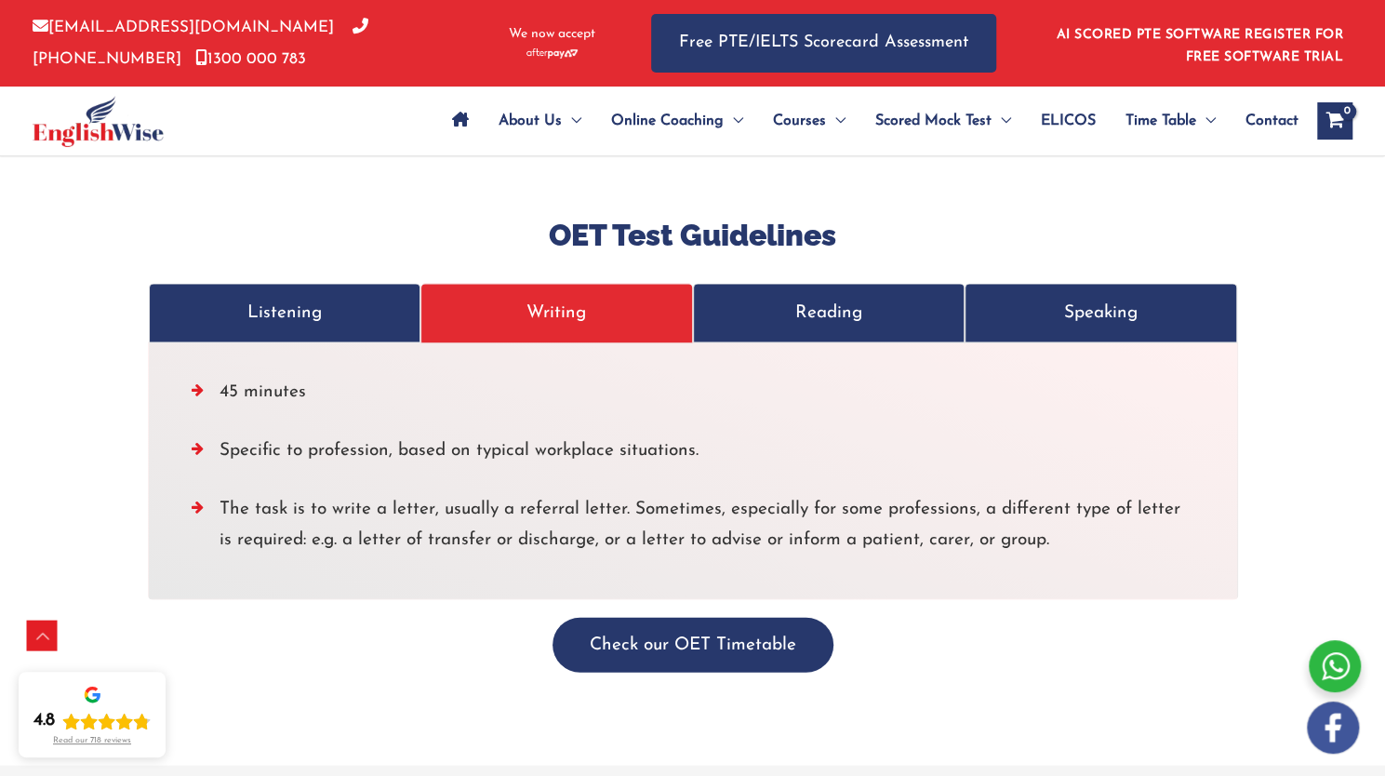
click at [846, 297] on p "Reading" at bounding box center [828, 312] width 233 height 31
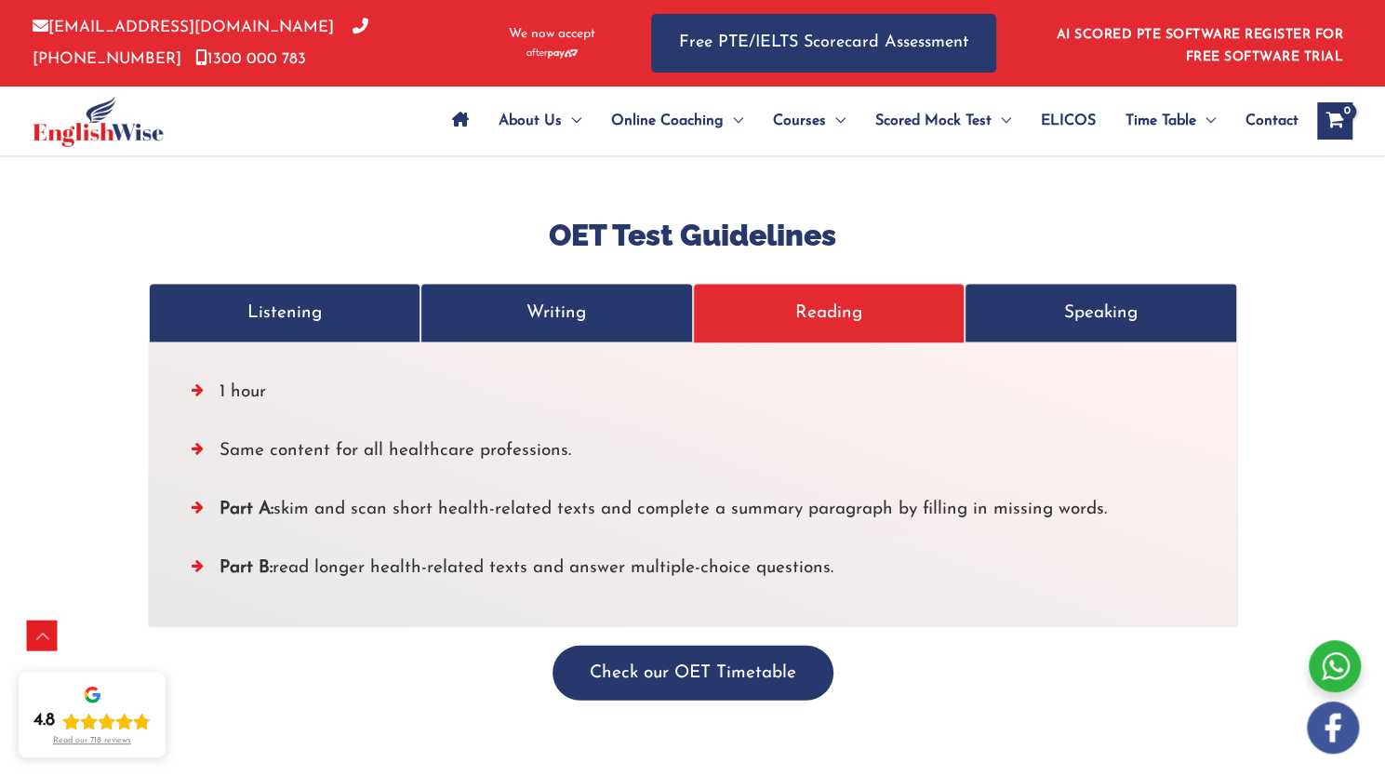
click at [1132, 297] on p "Speaking" at bounding box center [1100, 312] width 233 height 31
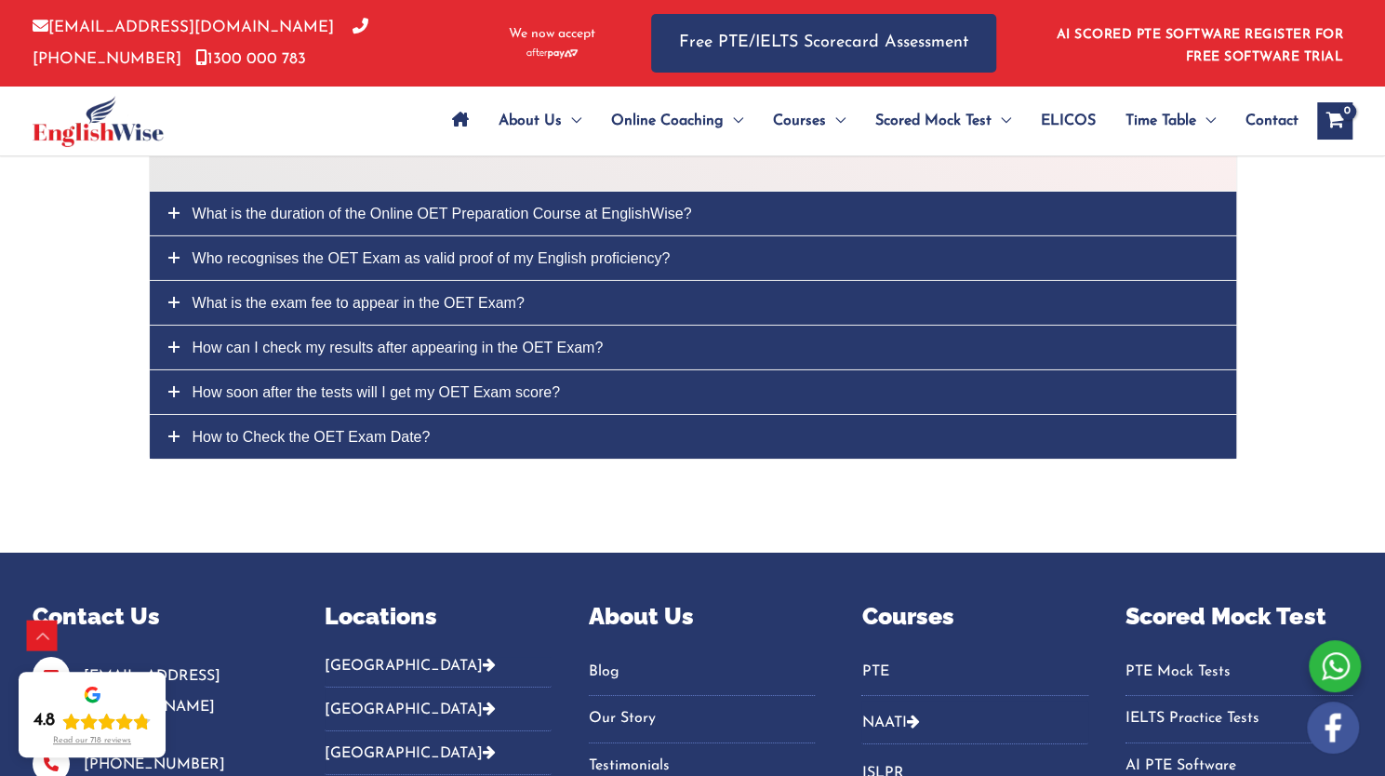
scroll to position [7732, 0]
